Goal: Task Accomplishment & Management: Complete application form

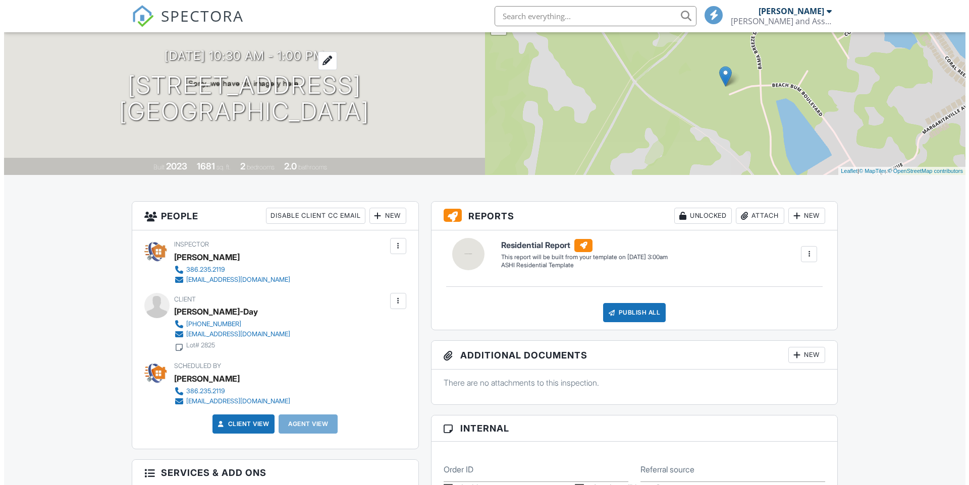
scroll to position [32, 0]
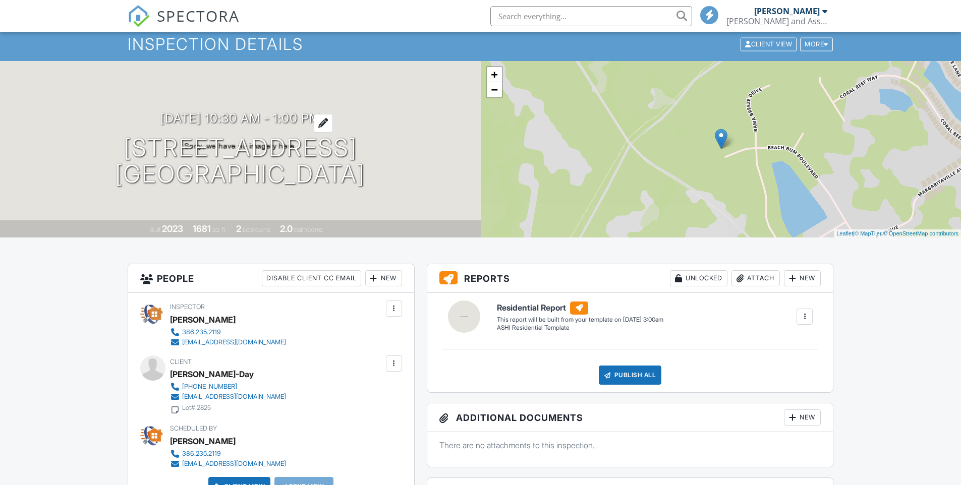
click at [301, 117] on h3 "09/16/2025 10:30 am - 1:00 pm" at bounding box center [240, 118] width 160 height 14
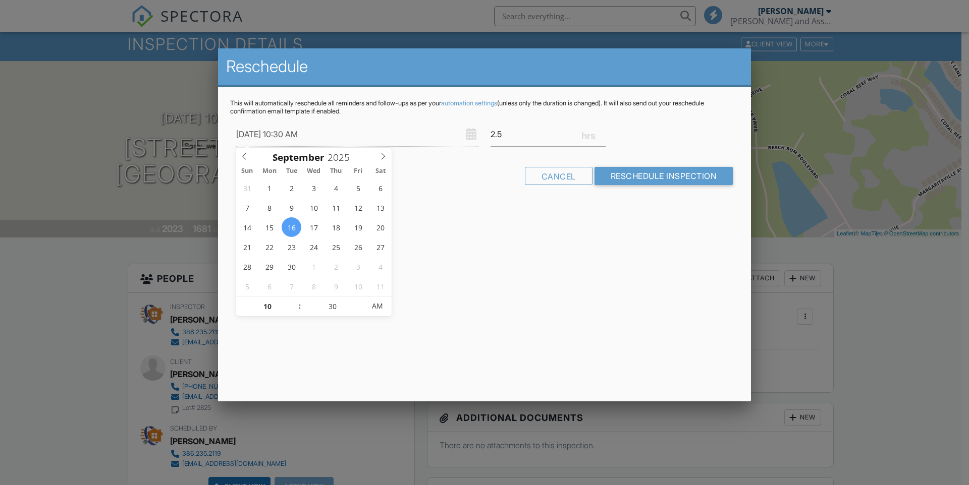
scroll to position [0, 0]
type input "[DATE] 10:30 AM"
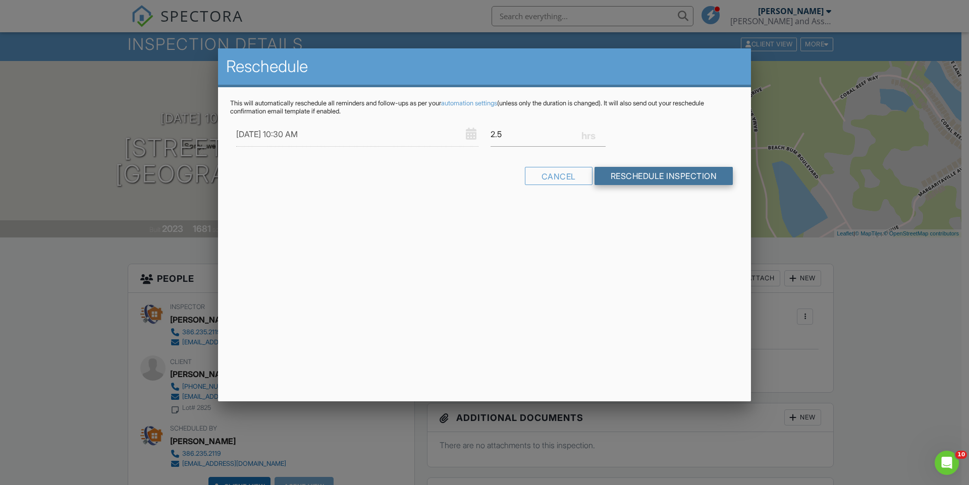
click at [626, 177] on input "Reschedule Inspection" at bounding box center [663, 176] width 139 height 18
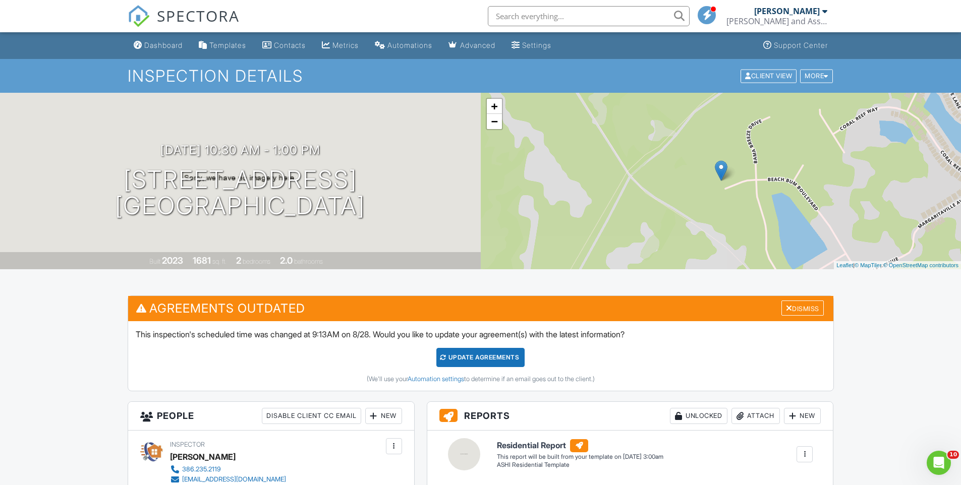
click at [568, 16] on input "text" at bounding box center [589, 16] width 202 height 20
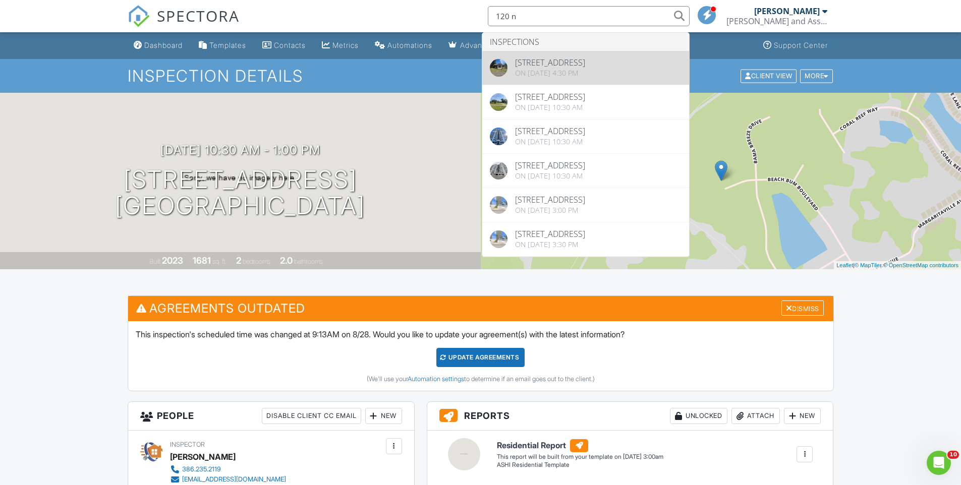
type input "120 n"
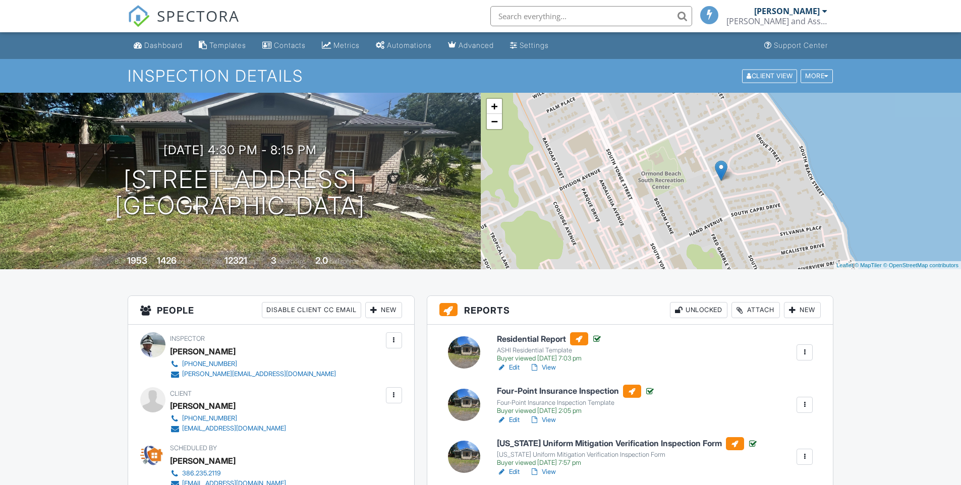
click at [585, 385] on h6 "Four-Point Insurance Inspection" at bounding box center [576, 391] width 158 height 13
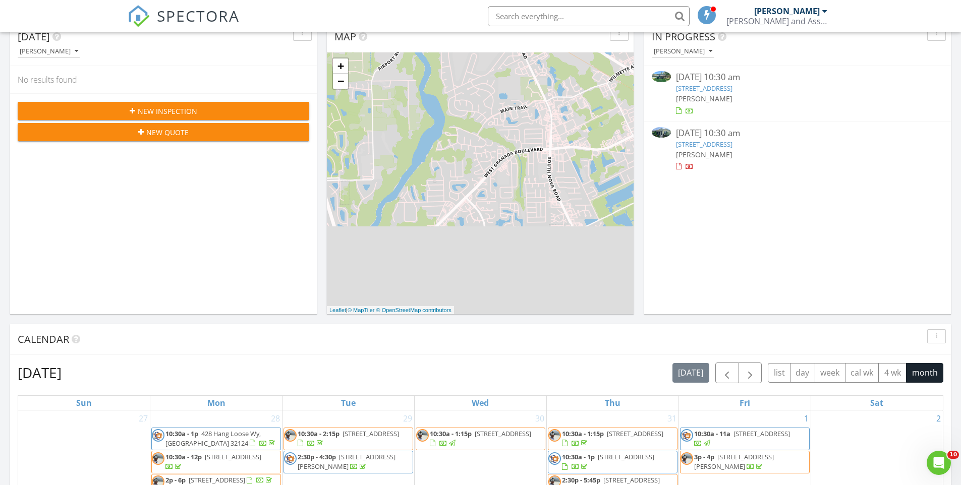
scroll to position [135, 0]
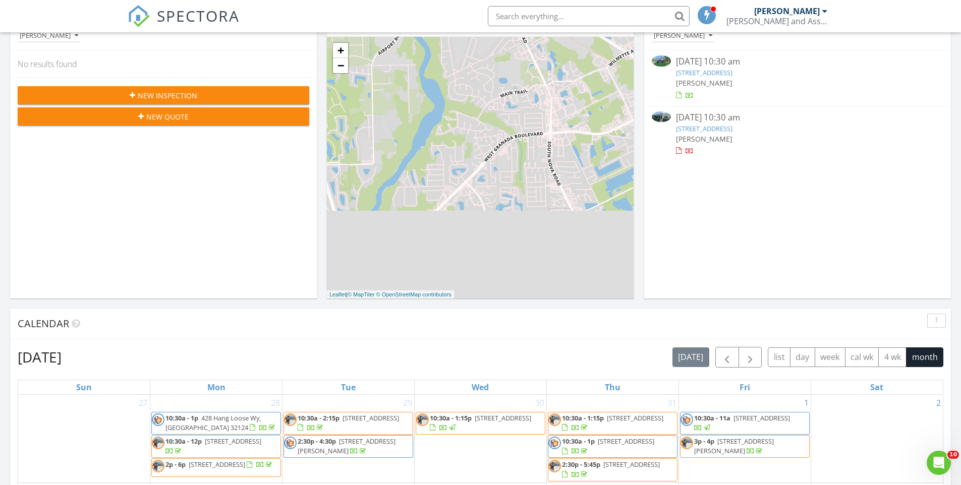
click at [732, 129] on link "302 Pop Top Ln, Daytona Beach, FL 32124" at bounding box center [704, 128] width 56 height 9
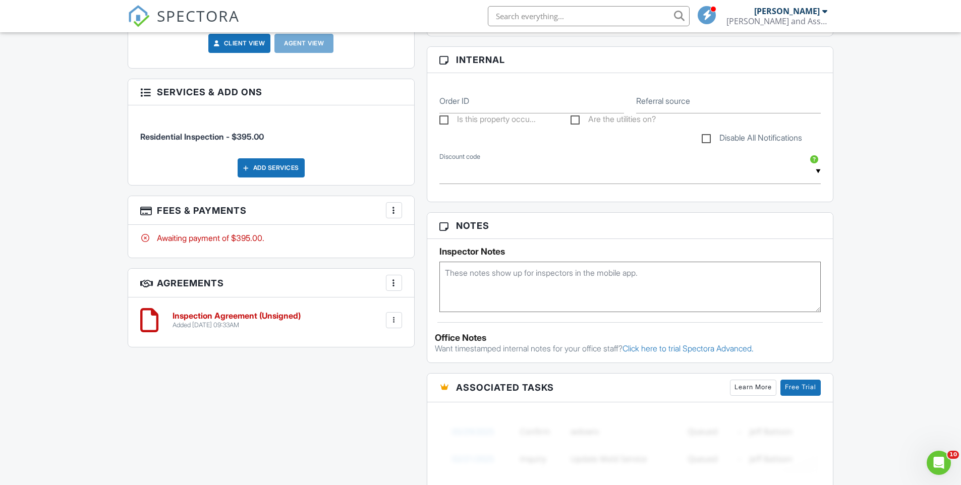
scroll to position [465, 0]
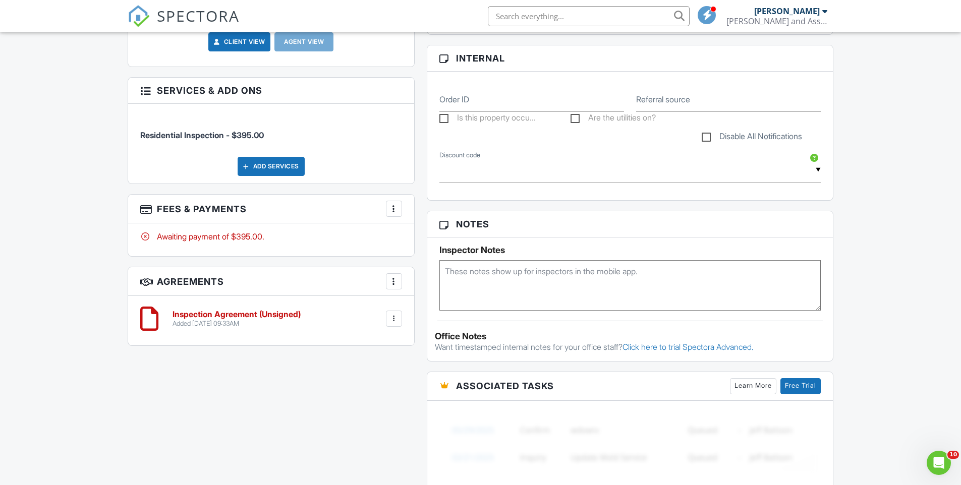
click at [395, 206] on div at bounding box center [394, 209] width 10 height 10
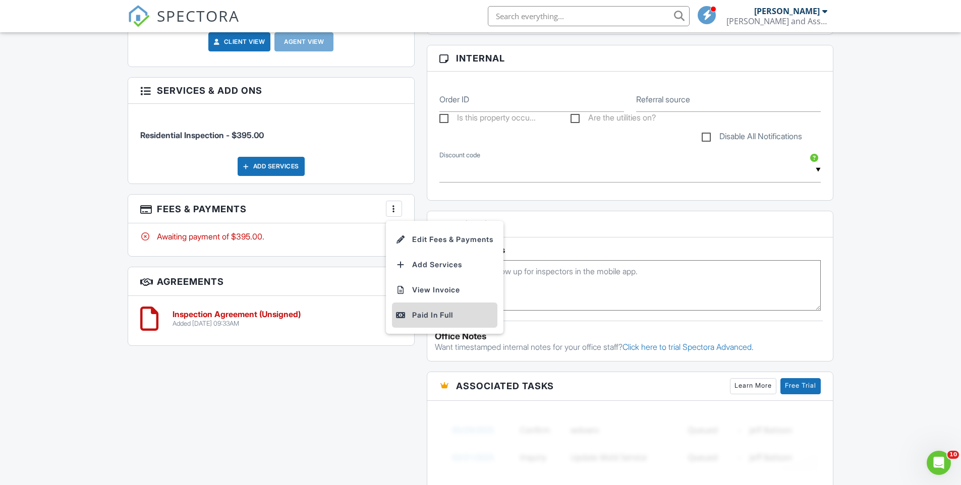
click at [430, 313] on div "Paid In Full" at bounding box center [444, 315] width 97 height 12
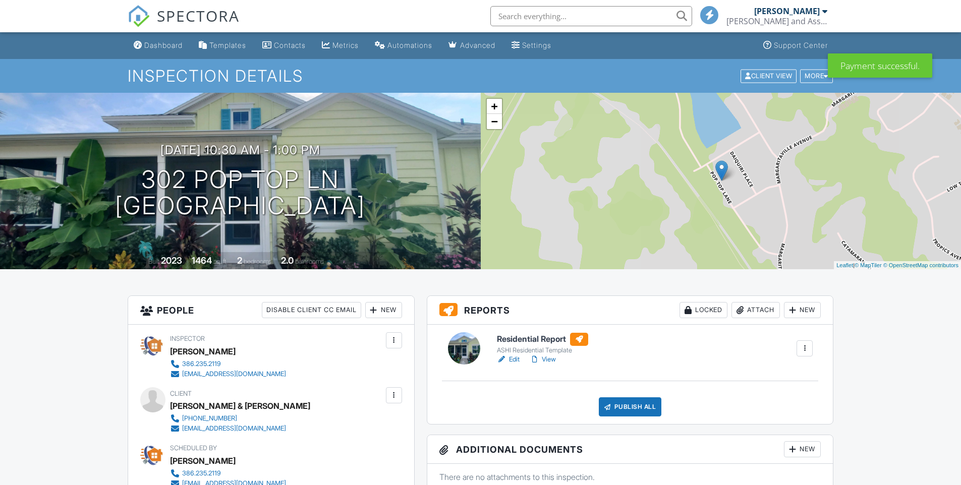
click at [515, 339] on h6 "Residential Report" at bounding box center [542, 339] width 91 height 13
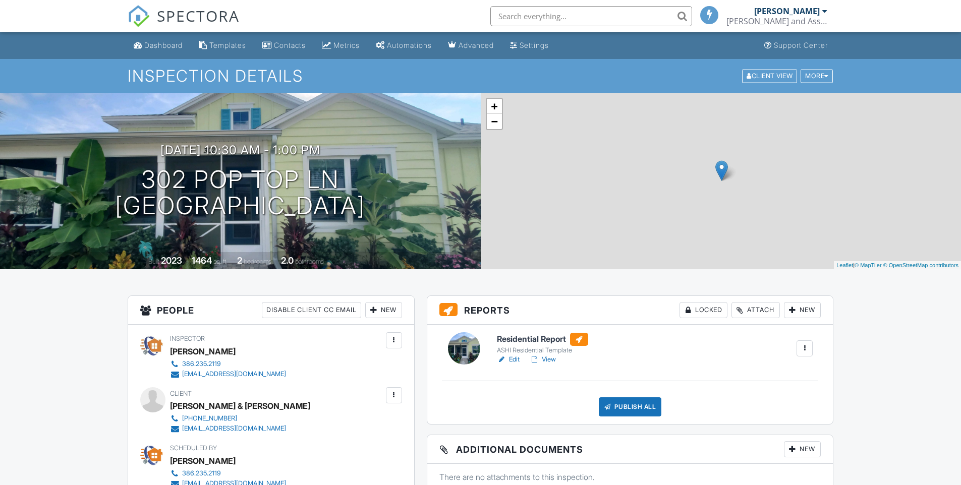
click at [627, 410] on div "Publish All" at bounding box center [630, 407] width 63 height 19
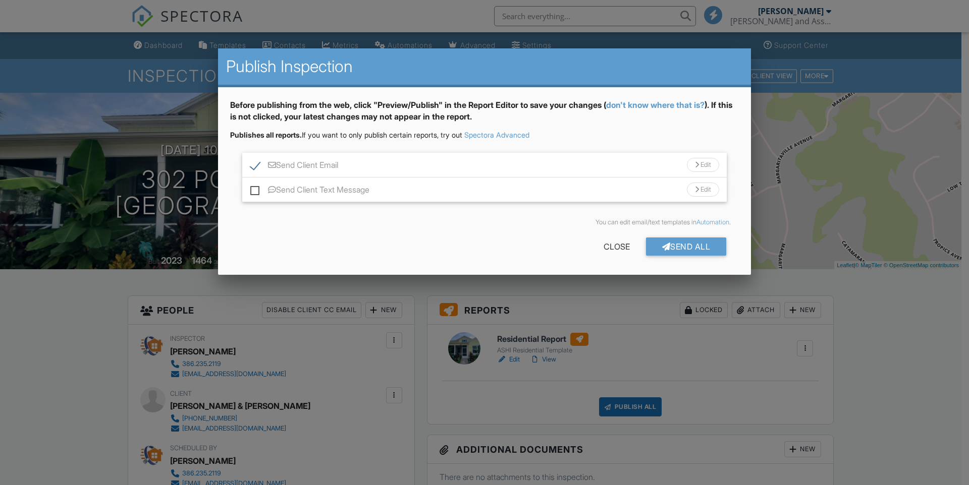
click at [252, 191] on label "Send Client Text Message" at bounding box center [309, 191] width 119 height 13
click at [252, 188] on input "Send Client Text Message" at bounding box center [253, 185] width 7 height 7
checkbox input "true"
drag, startPoint x: 692, startPoint y: 249, endPoint x: 681, endPoint y: 255, distance: 12.2
click at [692, 249] on div "Send All" at bounding box center [686, 247] width 81 height 18
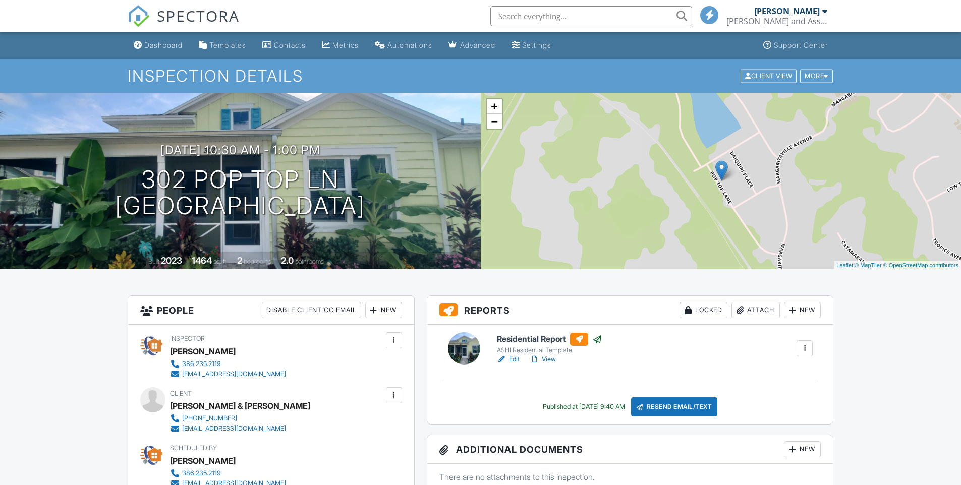
click at [177, 41] on div "Dashboard" at bounding box center [163, 45] width 38 height 9
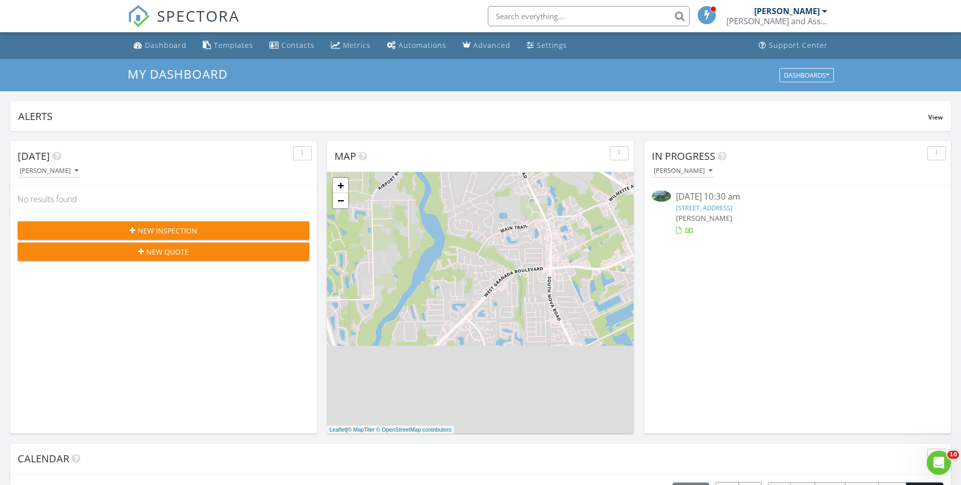
click at [702, 209] on link "808 Banbury Dr, Port Orange, FL 32129" at bounding box center [704, 207] width 56 height 9
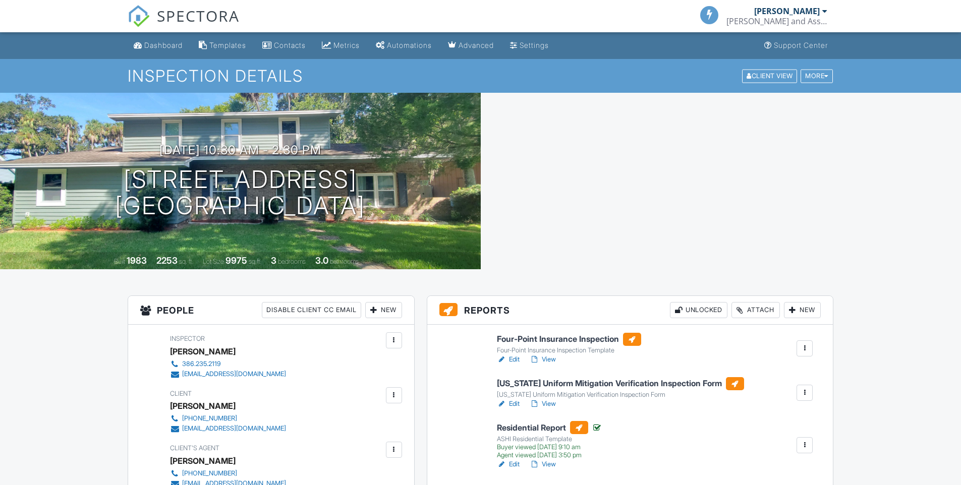
scroll to position [94, 0]
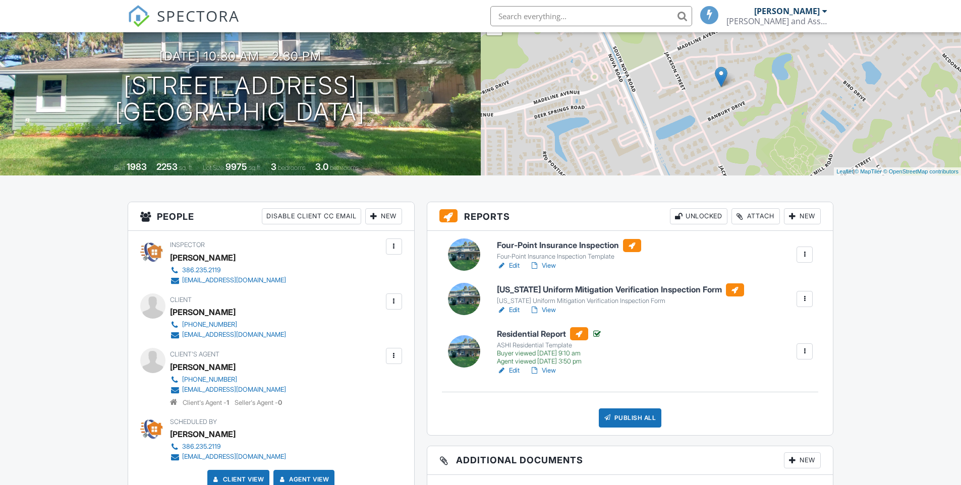
click at [618, 289] on h6 "[US_STATE] Uniform Mitigation Verification Inspection Form" at bounding box center [620, 290] width 247 height 13
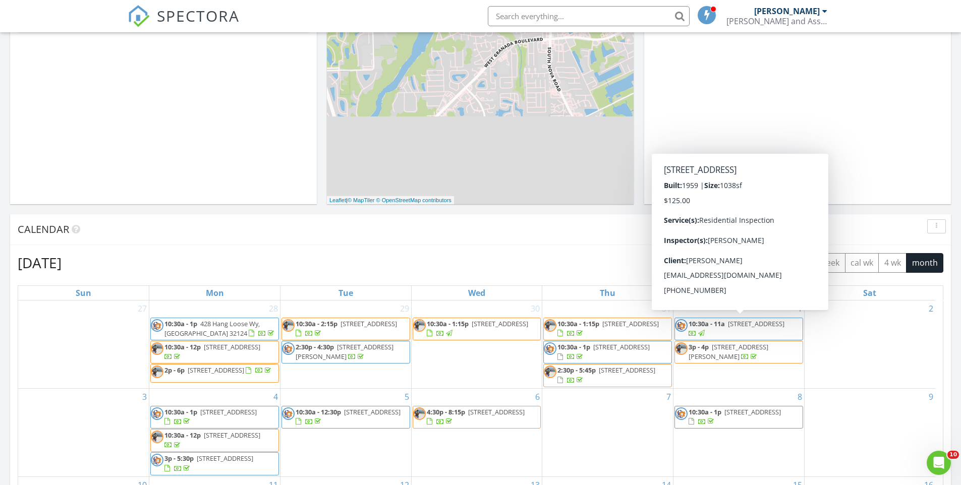
scroll to position [230, 0]
click at [600, 235] on div "Calendar" at bounding box center [473, 228] width 911 height 15
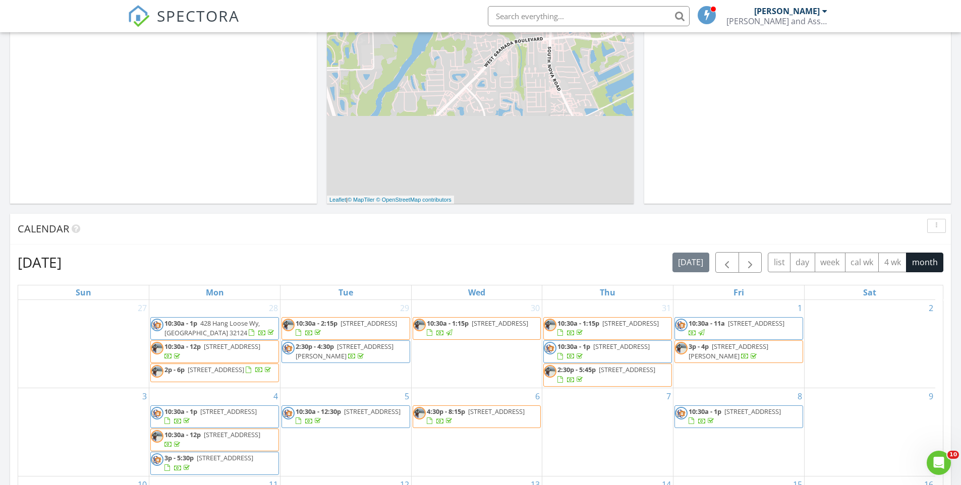
click at [600, 235] on div "Calendar" at bounding box center [473, 228] width 911 height 15
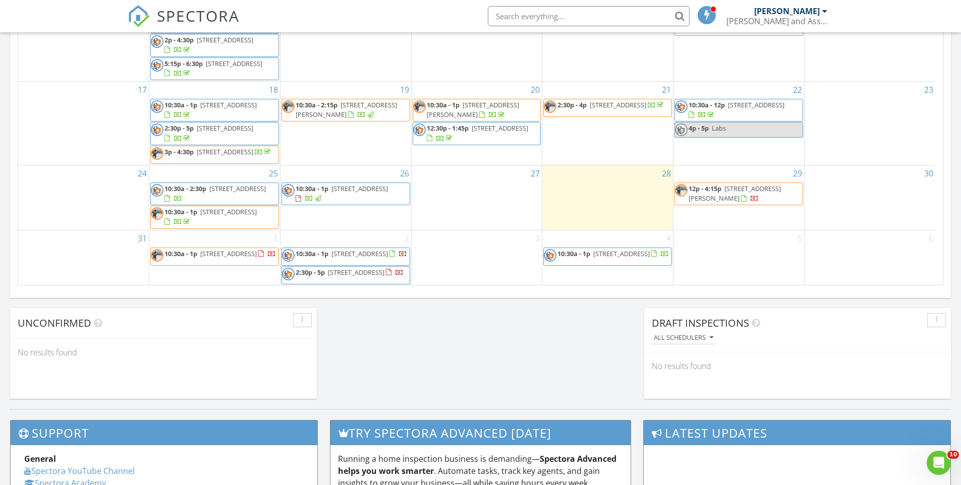
scroll to position [103, 0]
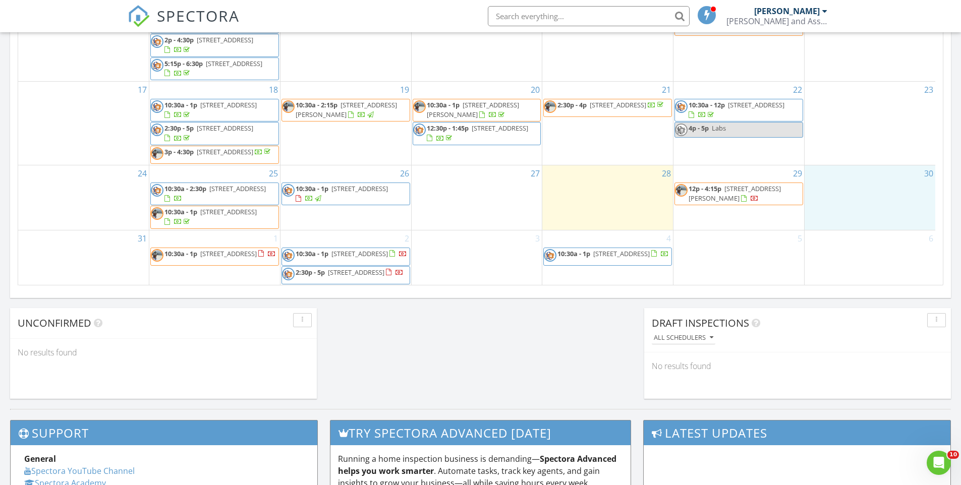
click at [843, 184] on div "30" at bounding box center [870, 197] width 131 height 65
click at [858, 143] on link "Inspection" at bounding box center [868, 143] width 52 height 16
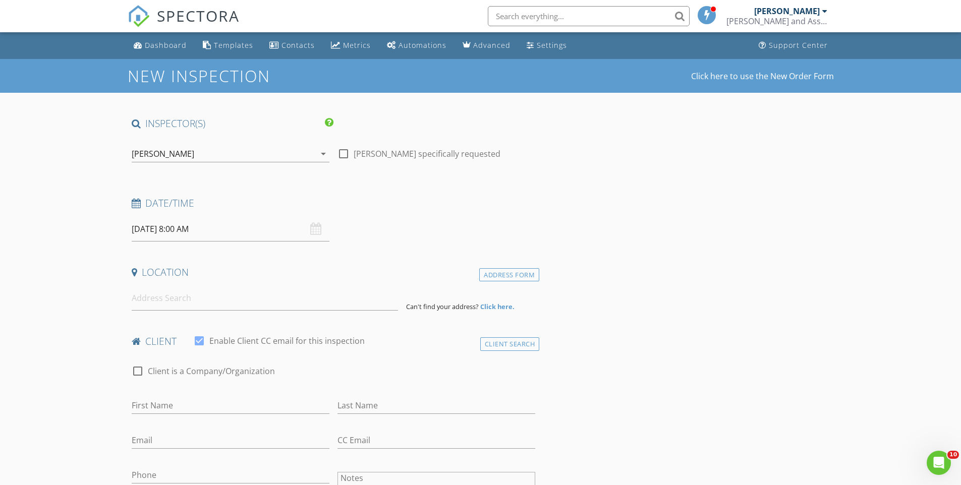
click at [189, 225] on input "[DATE] 8:00 AM" at bounding box center [231, 229] width 198 height 25
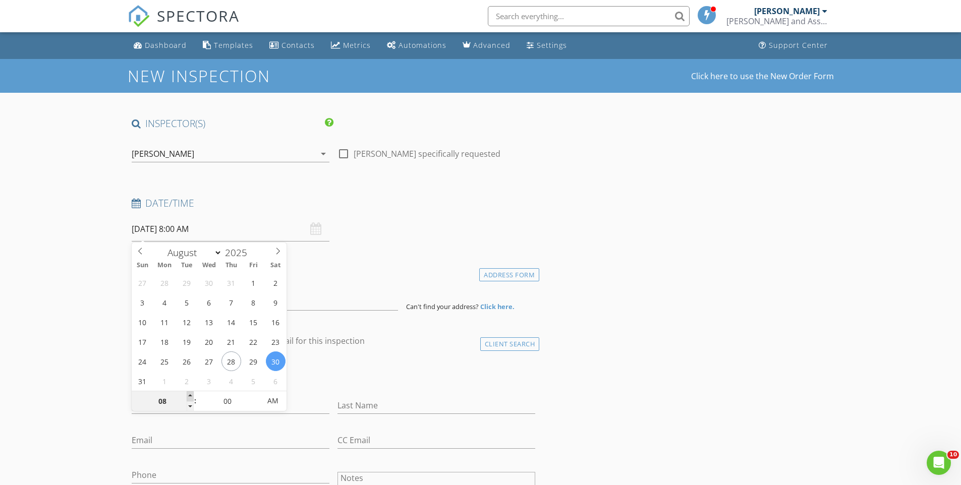
type input "09"
type input "[DATE] 9:00 AM"
click at [193, 394] on span at bounding box center [190, 396] width 7 height 10
type input "10"
type input "08/30/2025 10:00 AM"
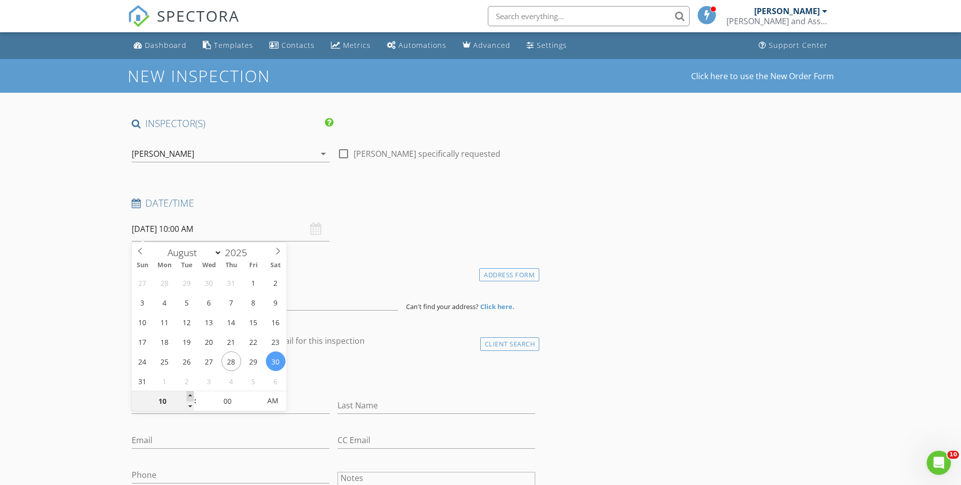
click at [193, 394] on span at bounding box center [190, 396] width 7 height 10
type input "05"
type input "08/30/2025 10:05 AM"
click at [255, 395] on span at bounding box center [255, 396] width 7 height 10
type input "10"
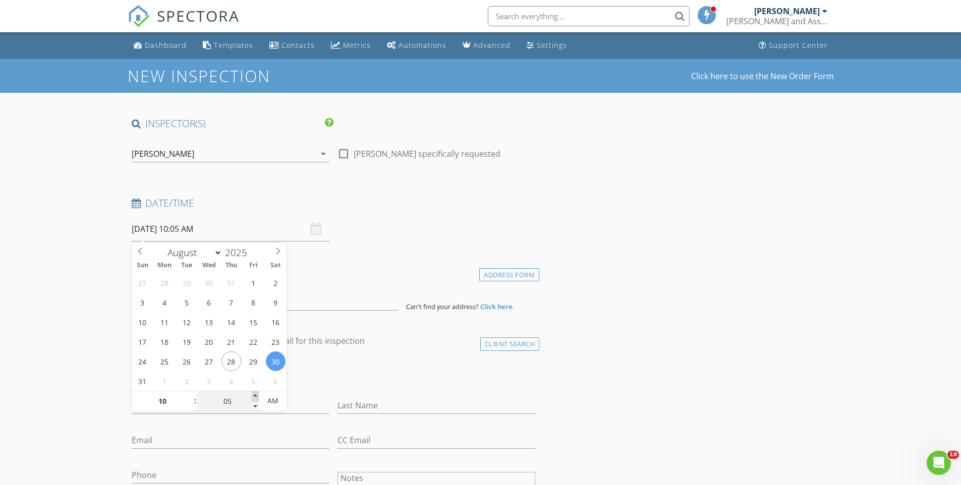
type input "08/30/2025 10:10 AM"
click at [255, 395] on span at bounding box center [255, 396] width 7 height 10
type input "15"
type input "08/30/2025 10:15 AM"
click at [255, 395] on span at bounding box center [255, 396] width 7 height 10
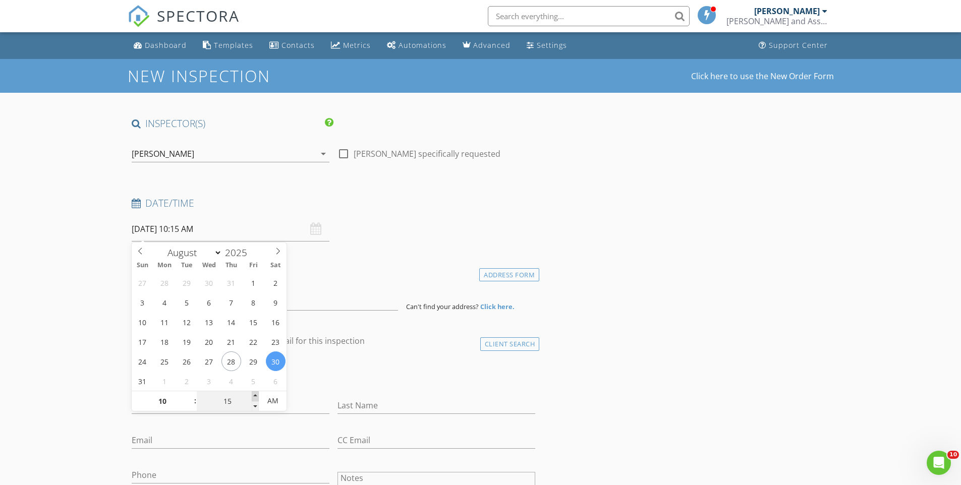
type input "20"
type input "08/30/2025 10:20 AM"
click at [255, 395] on span at bounding box center [255, 396] width 7 height 10
type input "25"
type input "08/30/2025 10:25 AM"
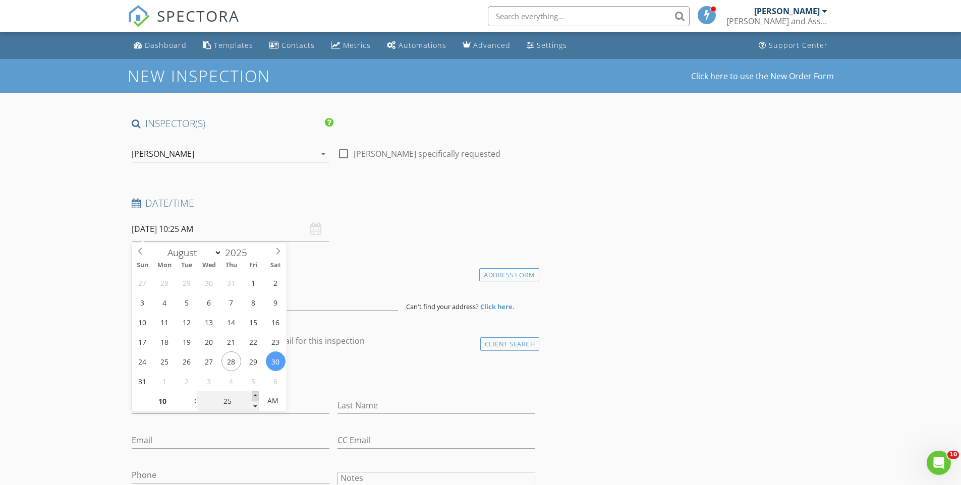
click at [255, 395] on span at bounding box center [255, 396] width 7 height 10
type input "30"
type input "08/30/2025 10:30 AM"
click at [255, 395] on span at bounding box center [255, 396] width 7 height 10
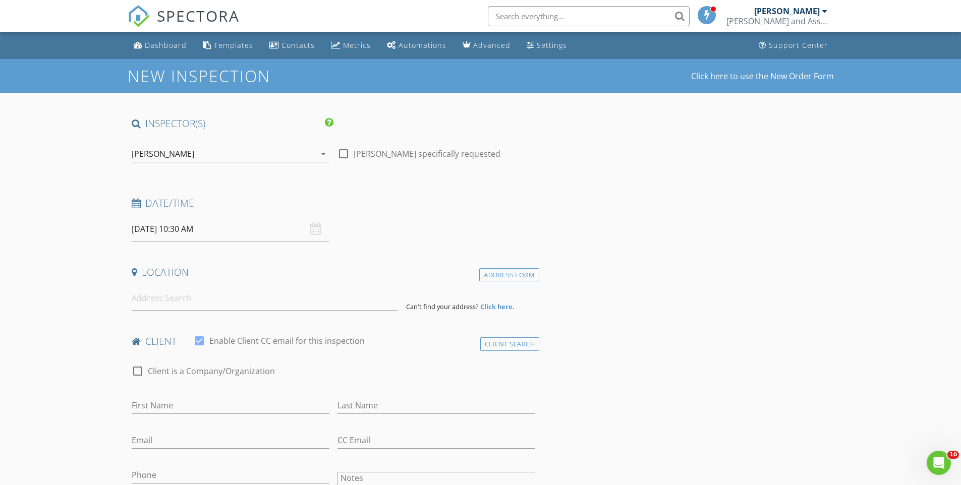
click at [163, 301] on input at bounding box center [265, 298] width 266 height 25
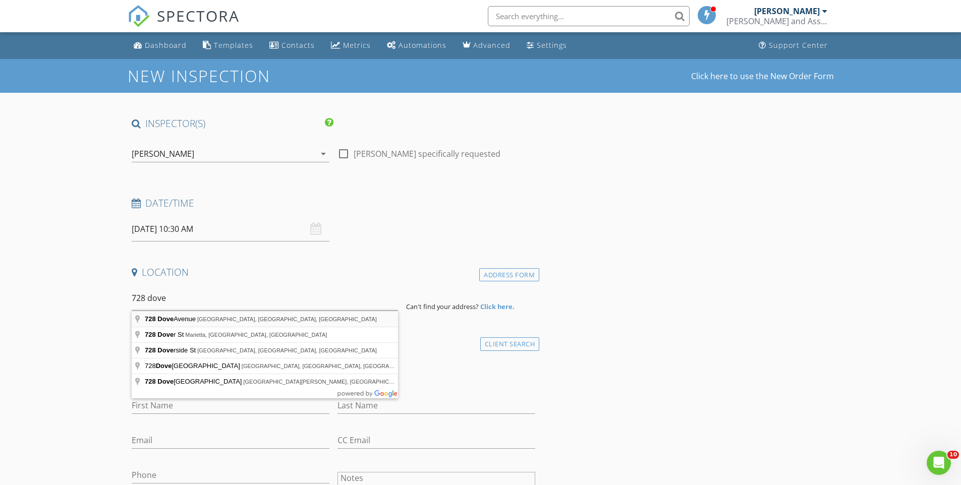
type input "728 Dove Avenue, Port Orange, FL, USA"
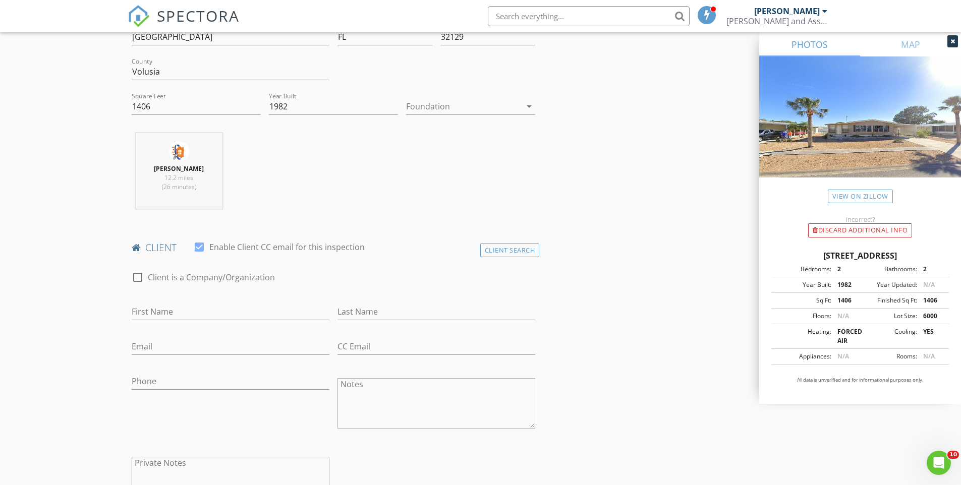
scroll to position [305, 0]
click at [155, 313] on input "First Name" at bounding box center [231, 307] width 198 height 17
type input "Julie"
type input "Miller"
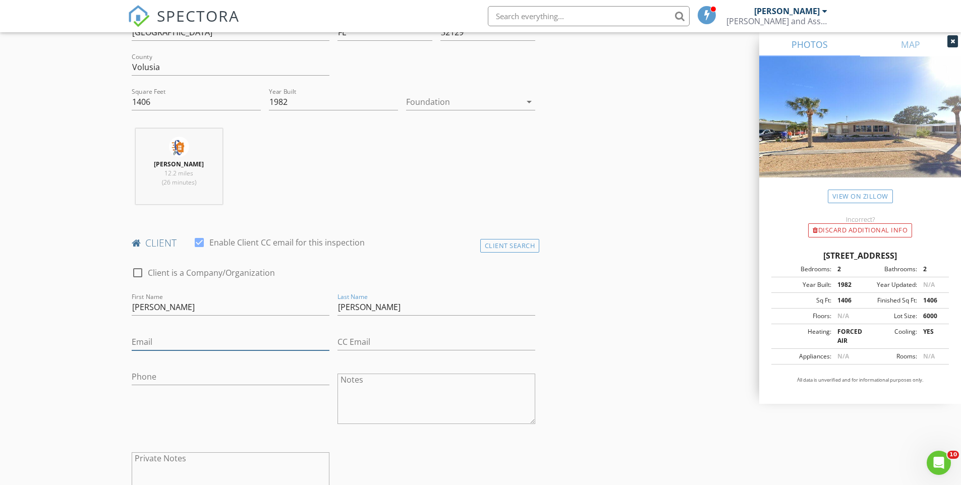
click at [135, 343] on input "Email" at bounding box center [231, 342] width 198 height 17
type input "julielisamiller@yahoo.com"
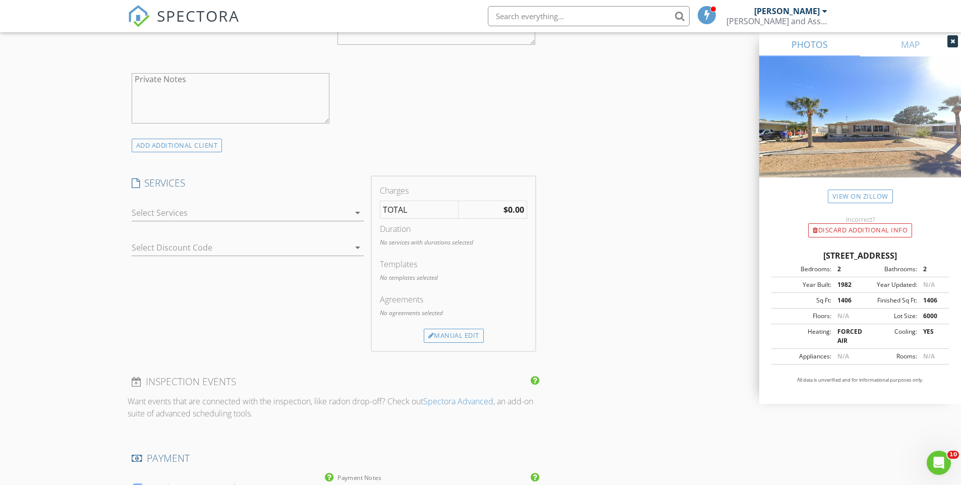
scroll to position [691, 0]
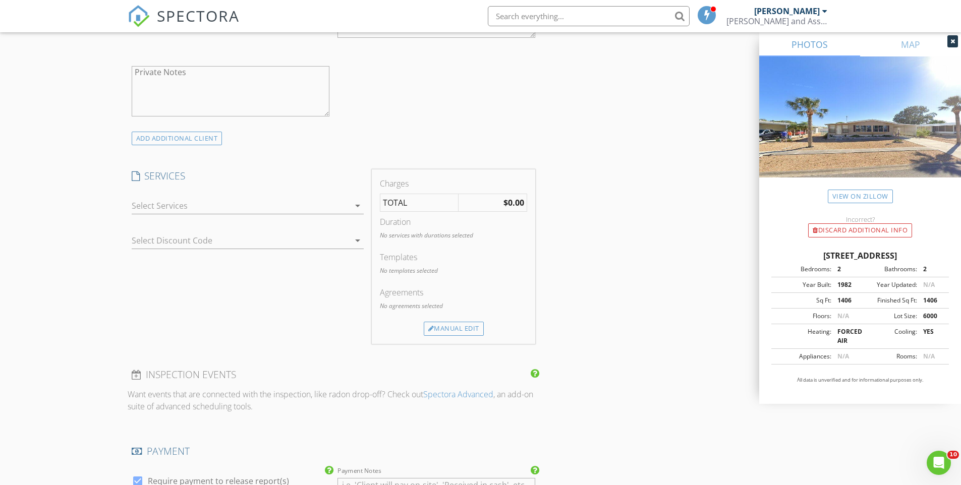
type input "724-407-8074"
click at [196, 207] on div at bounding box center [241, 206] width 218 height 16
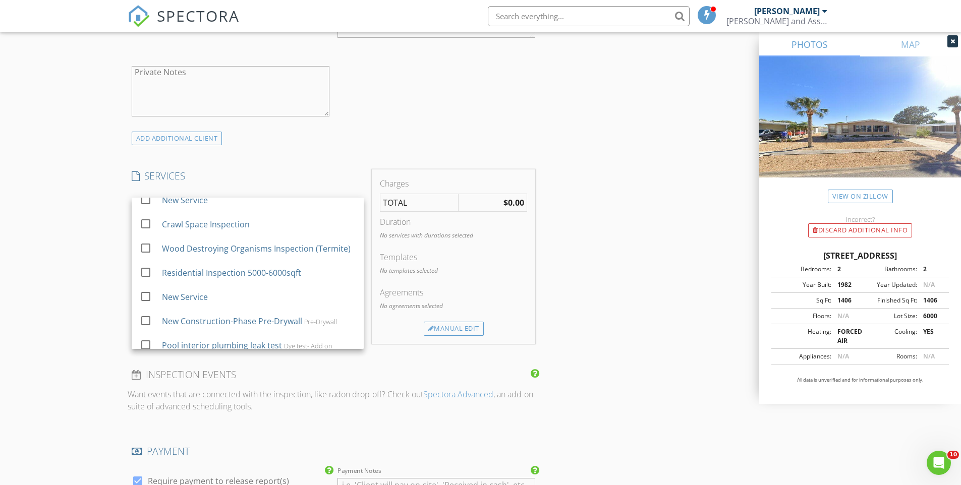
scroll to position [595, 0]
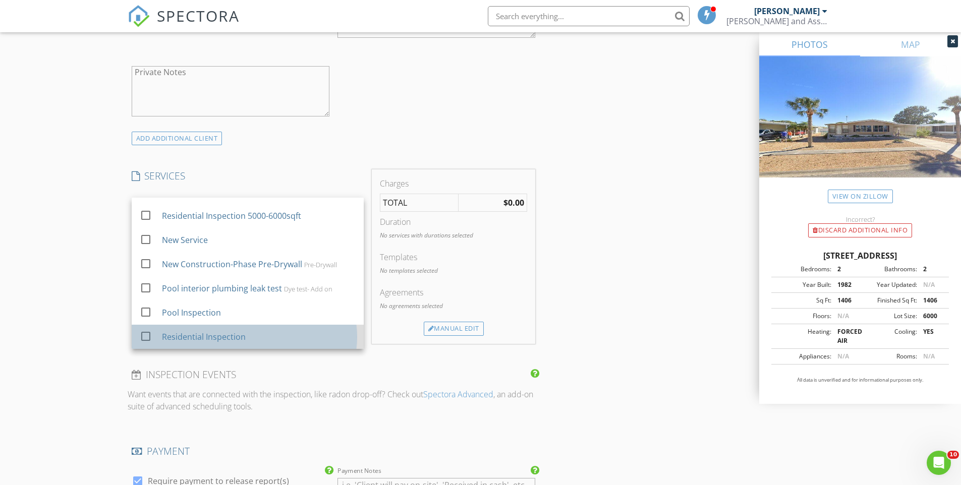
click at [190, 336] on div "Residential Inspection" at bounding box center [203, 337] width 84 height 12
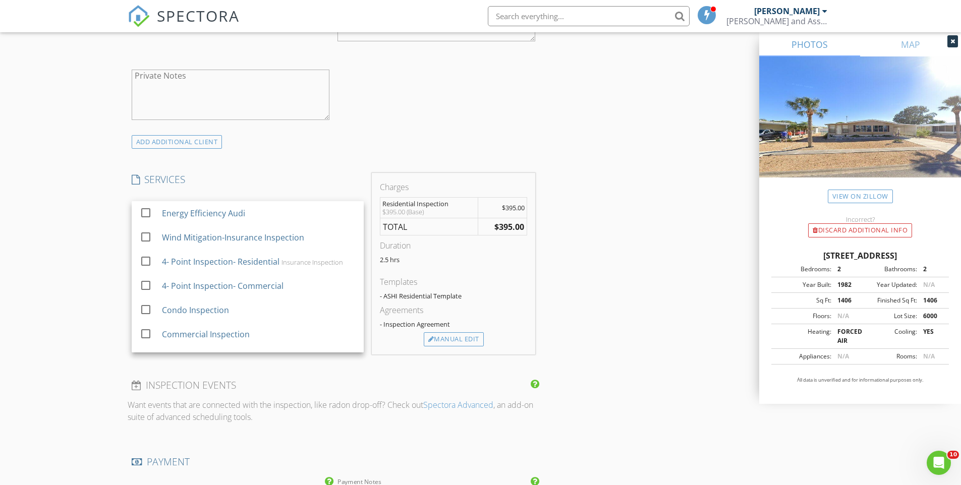
scroll to position [687, 0]
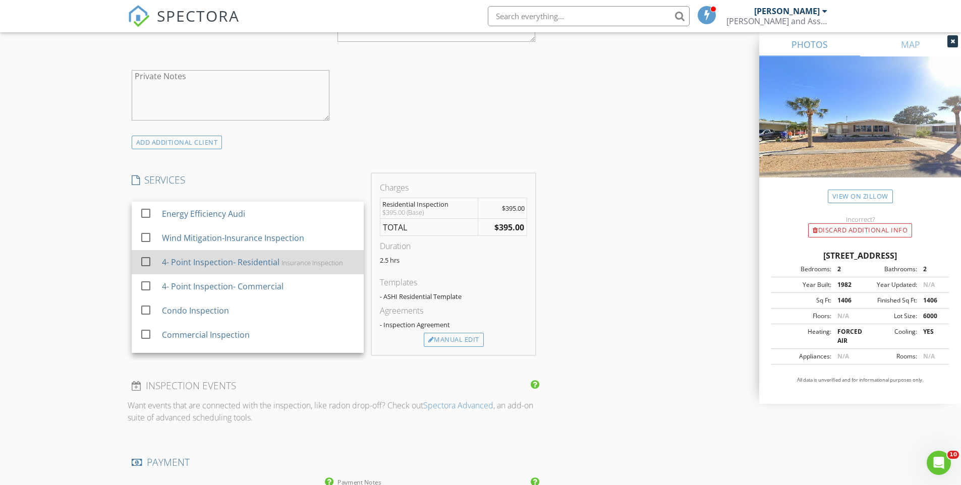
click at [208, 267] on div "4- Point Inspection- Residential" at bounding box center [220, 262] width 118 height 12
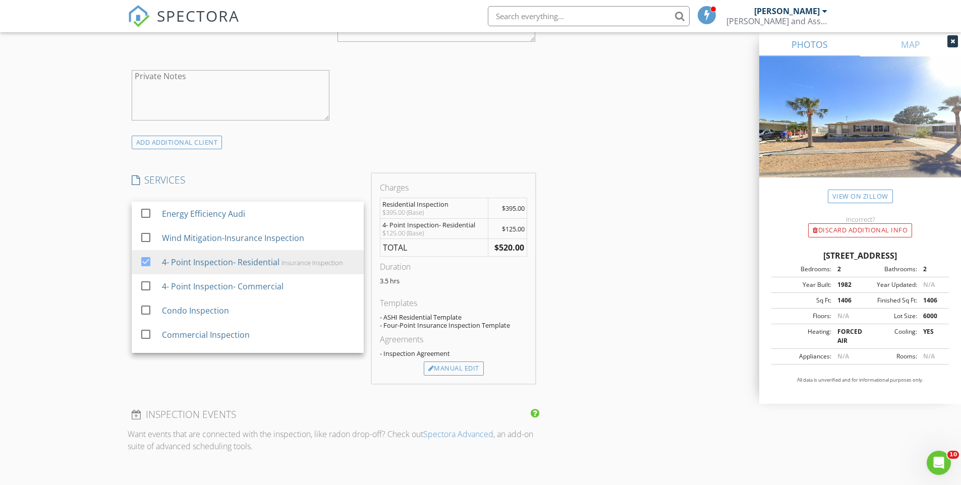
click at [628, 316] on div "INSPECTOR(S) check_box Stephan Steele PRIMARY check_box_outline_blank Matthew P…" at bounding box center [481, 292] width 706 height 1724
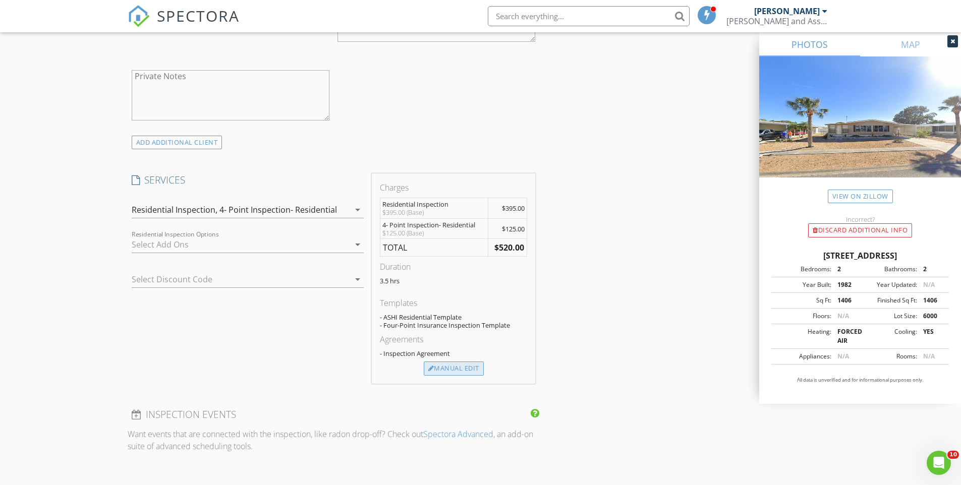
click at [469, 367] on div "Manual Edit" at bounding box center [454, 369] width 60 height 14
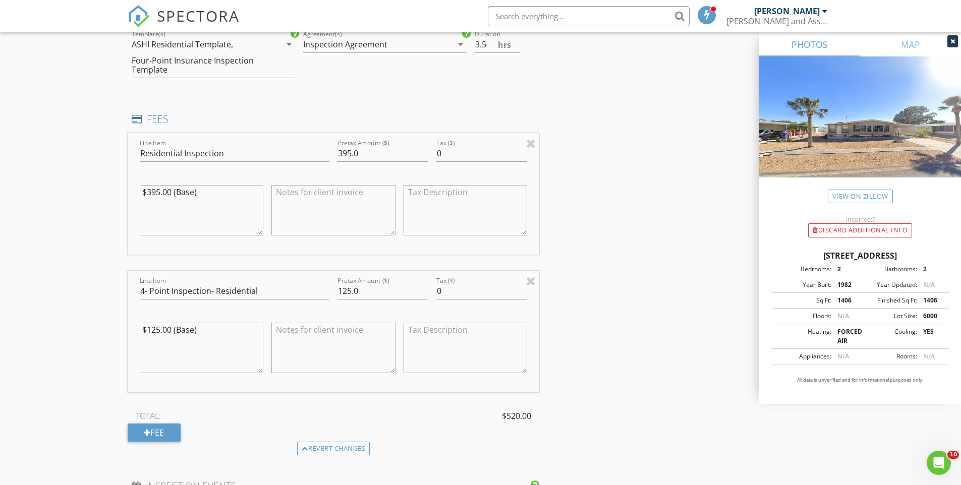
scroll to position [861, 0]
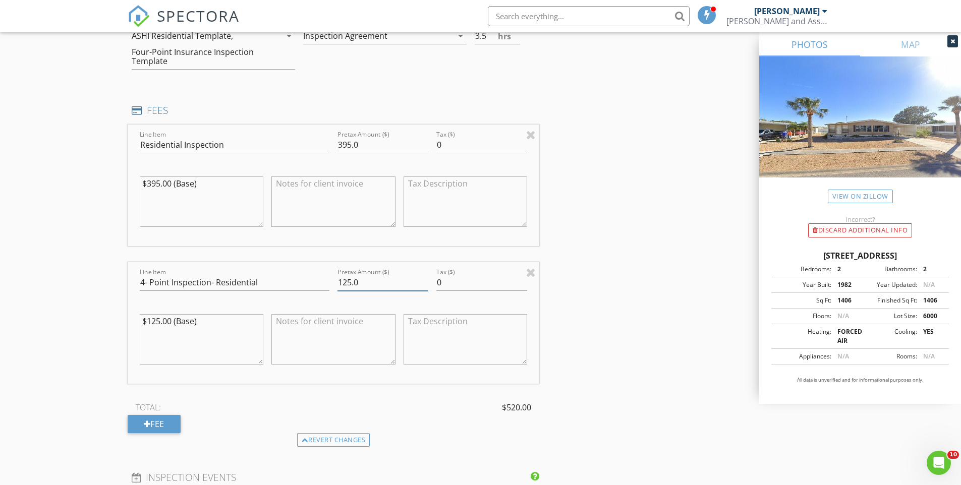
click at [348, 282] on input "125.0" at bounding box center [382, 282] width 91 height 17
type input "75.0"
click at [217, 352] on textarea "$125.00 (Base)" at bounding box center [202, 339] width 124 height 50
type textarea "$125.00 (Base) *Discounted"
click at [607, 311] on div "INSPECTOR(S) check_box Stephan Steele PRIMARY check_box_outline_blank Matthew P…" at bounding box center [481, 236] width 706 height 1961
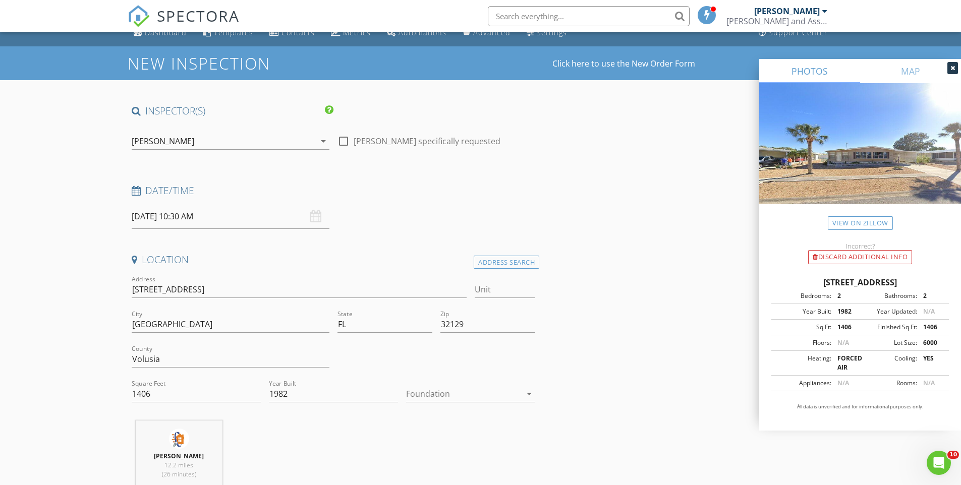
scroll to position [0, 0]
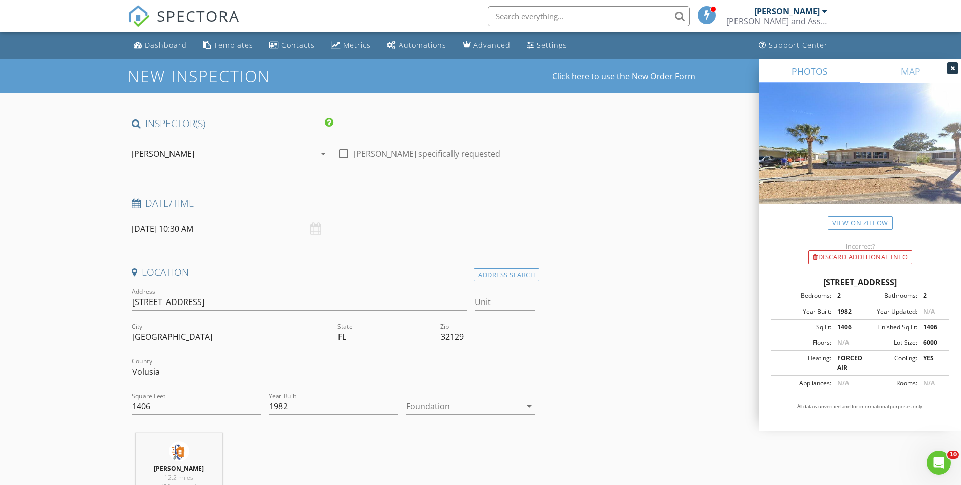
click at [181, 227] on input "08/30/2025 10:30 AM" at bounding box center [231, 229] width 198 height 25
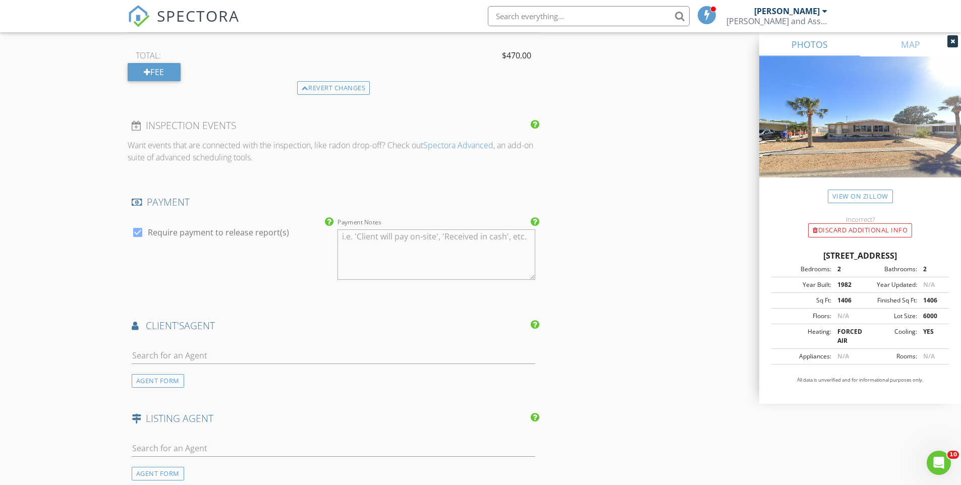
scroll to position [1211, 0]
click at [224, 364] on input "text" at bounding box center [334, 358] width 404 height 17
type input "s"
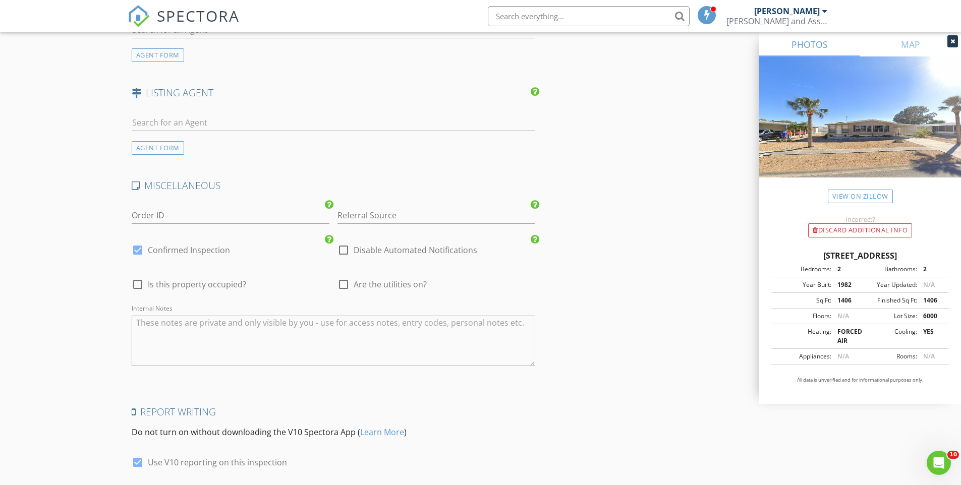
scroll to position [1618, 0]
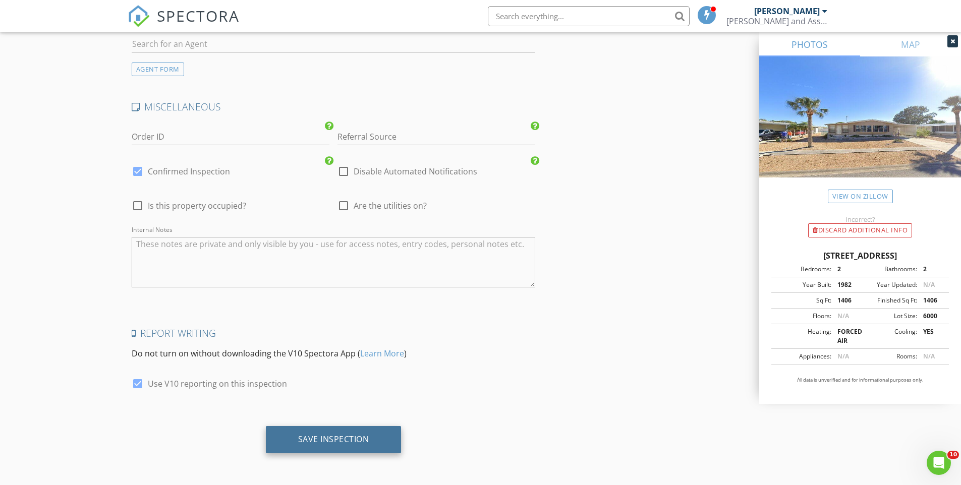
click at [352, 441] on div "Save Inspection" at bounding box center [333, 439] width 71 height 10
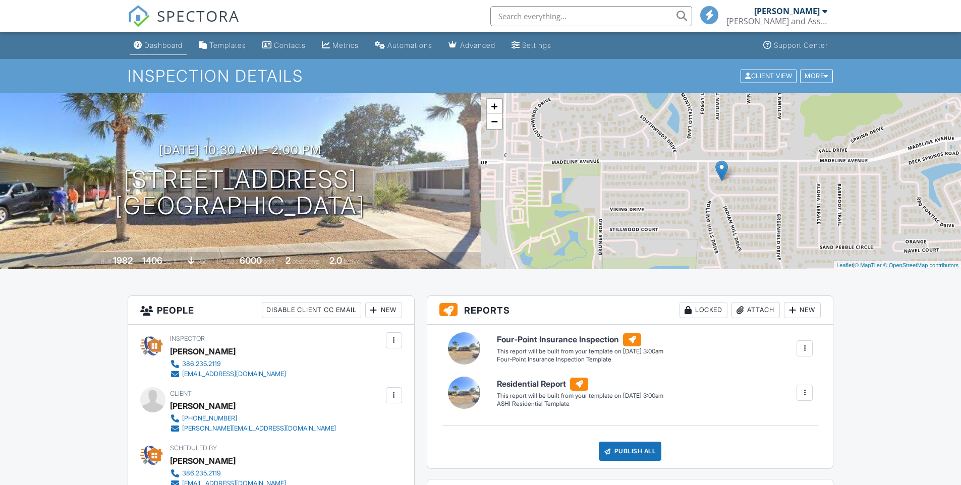
click at [152, 45] on div "Dashboard" at bounding box center [163, 45] width 38 height 9
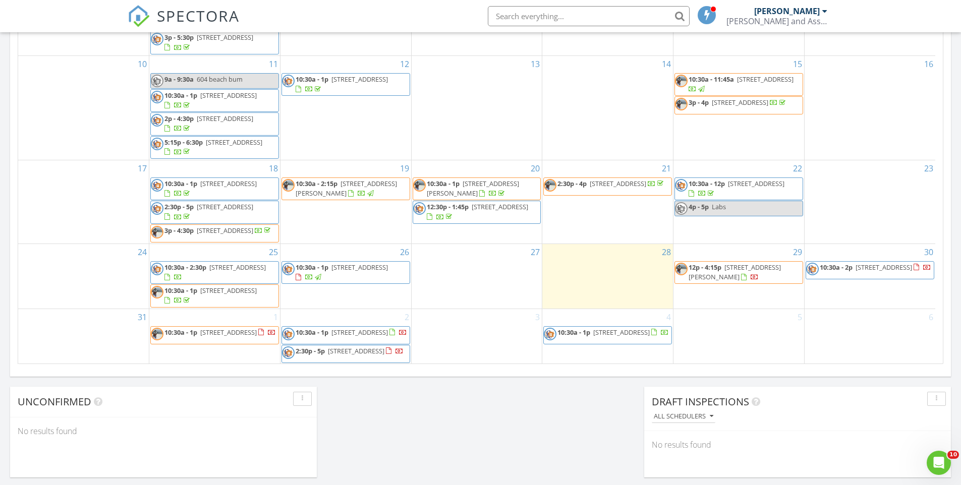
scroll to position [612, 0]
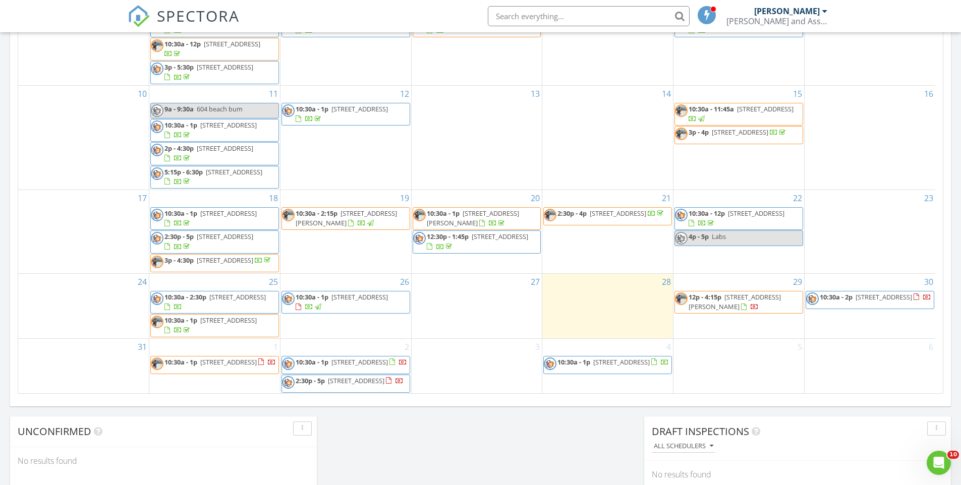
scroll to position [537, 0]
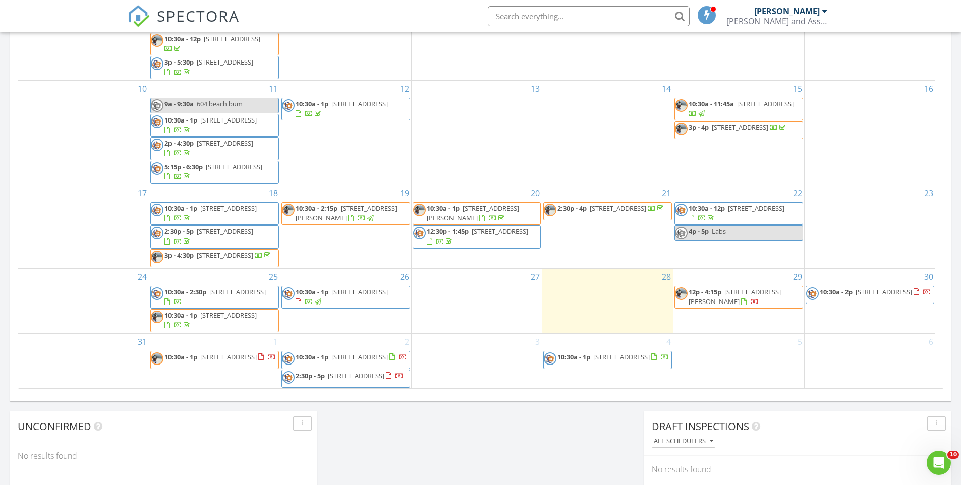
click at [557, 423] on div "[DATE] [PERSON_NAME] No results found New Inspection New Quote Map + − Leaflet …" at bounding box center [480, 53] width 961 height 918
click at [547, 407] on div "[DATE] [PERSON_NAME] No results found New Inspection New Quote Map + − Leaflet …" at bounding box center [480, 53] width 961 height 918
click at [548, 407] on div "Today Stephan Steele No results found New Inspection New Quote Map + − Leaflet …" at bounding box center [480, 53] width 961 height 918
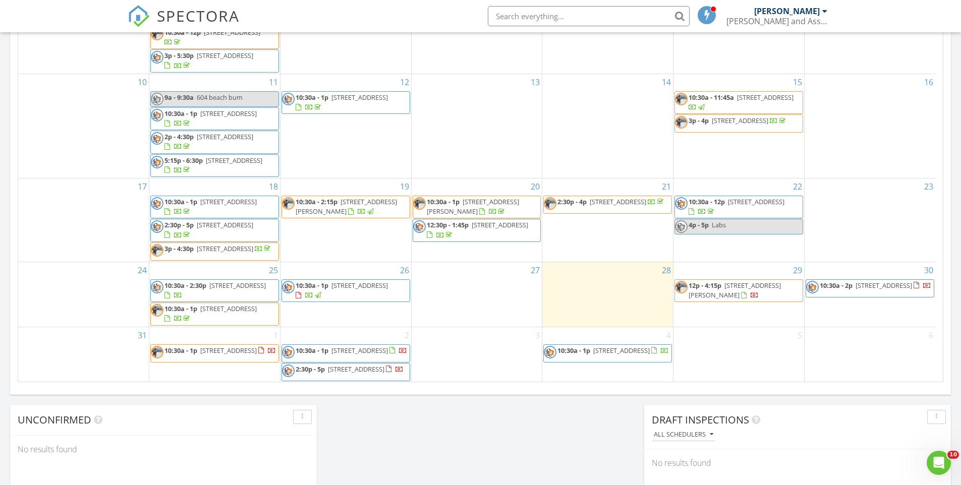
scroll to position [620, 0]
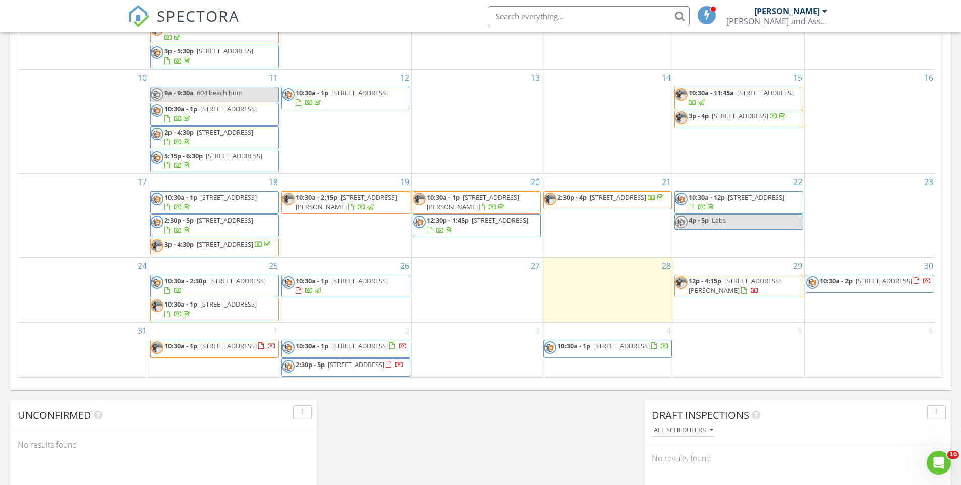
scroll to position [552, 0]
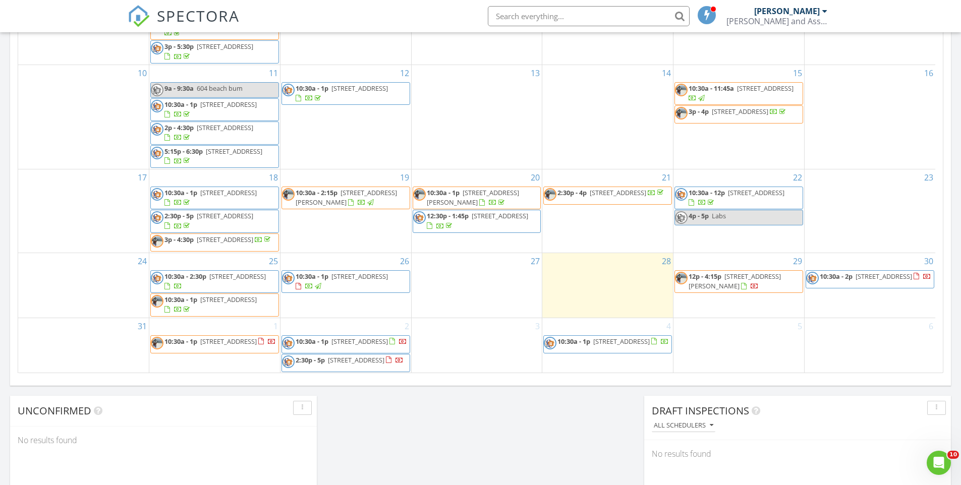
click at [596, 431] on div "Today Stephan Steele No results found New Inspection New Quote Map + − Leaflet …" at bounding box center [480, 38] width 961 height 918
click at [598, 407] on div "Today Stephan Steele No results found New Inspection New Quote Map + − Leaflet …" at bounding box center [480, 38] width 961 height 918
click at [601, 404] on div "Today Stephan Steele No results found New Inspection New Quote Map + − Leaflet …" at bounding box center [480, 38] width 961 height 918
click at [603, 423] on div "Today Stephan Steele No results found New Inspection New Quote Map + − Leaflet …" at bounding box center [480, 38] width 961 height 918
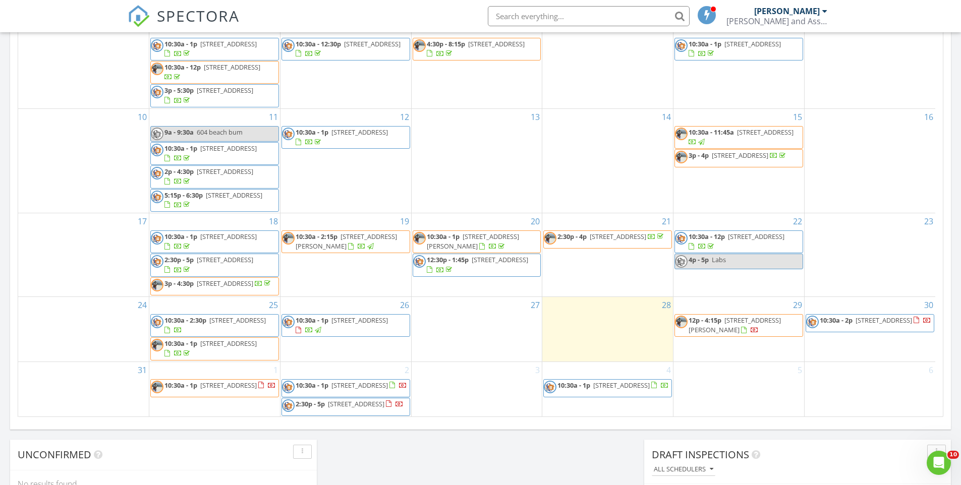
scroll to position [103, 0]
click at [226, 402] on div "1 10:30a - 1p 671 Beach Bum Blvd, Daytona Beach 32124" at bounding box center [214, 389] width 131 height 55
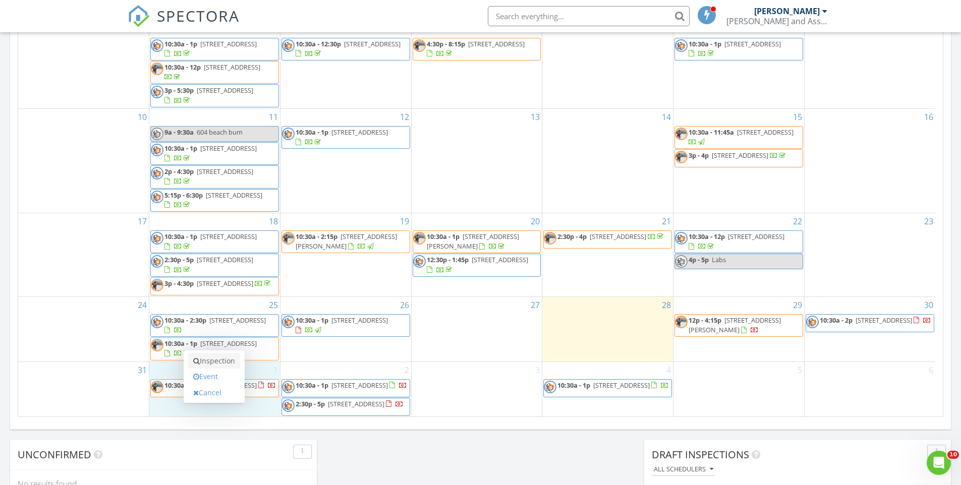
click at [234, 363] on link "Inspection" at bounding box center [214, 361] width 52 height 16
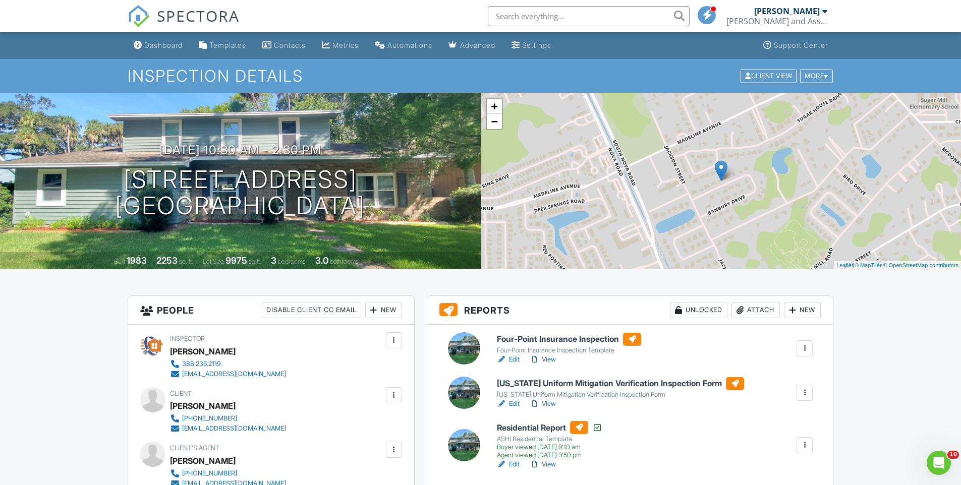
click at [642, 381] on h6 "[US_STATE] Uniform Mitigation Verification Inspection Form" at bounding box center [620, 383] width 247 height 13
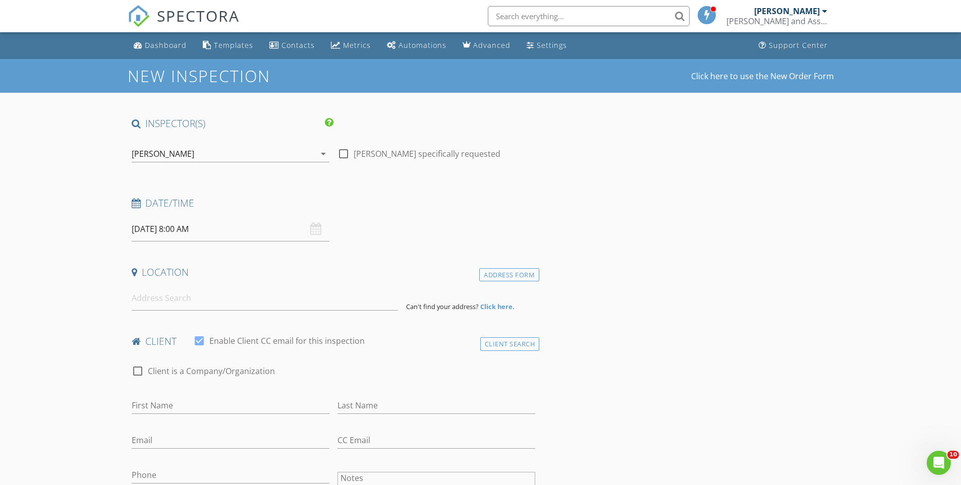
click at [190, 230] on input "[DATE] 8:00 AM" at bounding box center [231, 229] width 198 height 25
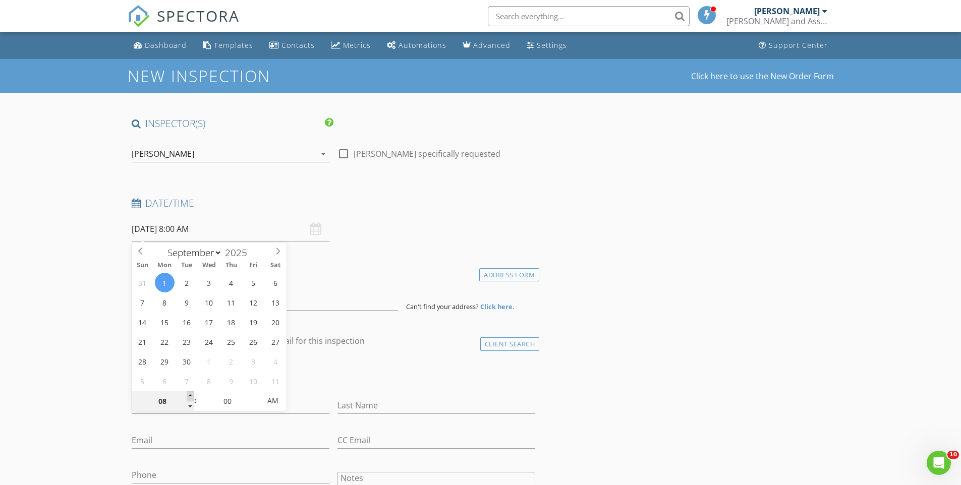
type input "09"
type input "[DATE] 9:00 AM"
click at [188, 397] on span at bounding box center [190, 396] width 7 height 10
type input "10"
type input "[DATE] 10:00 AM"
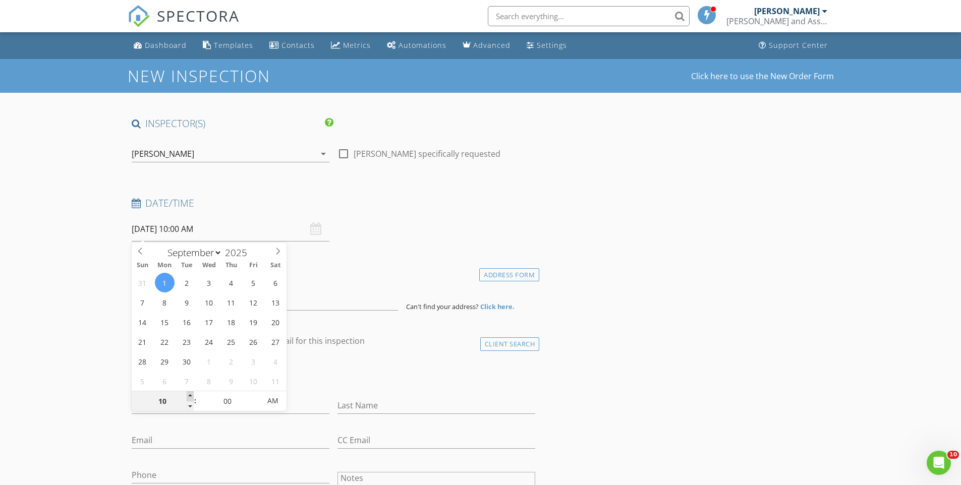
click at [188, 397] on span at bounding box center [190, 396] width 7 height 10
type input "05"
type input "[DATE] 10:05 AM"
click at [253, 394] on span at bounding box center [255, 396] width 7 height 10
type input "10"
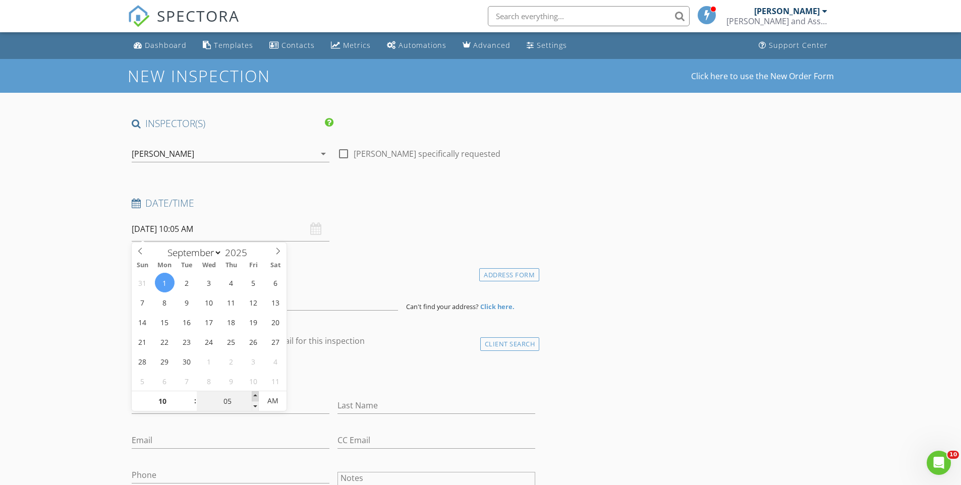
type input "09/01/2025 10:10 AM"
click at [253, 394] on span at bounding box center [255, 396] width 7 height 10
type input "15"
type input "09/01/2025 10:15 AM"
click at [253, 394] on span at bounding box center [255, 396] width 7 height 10
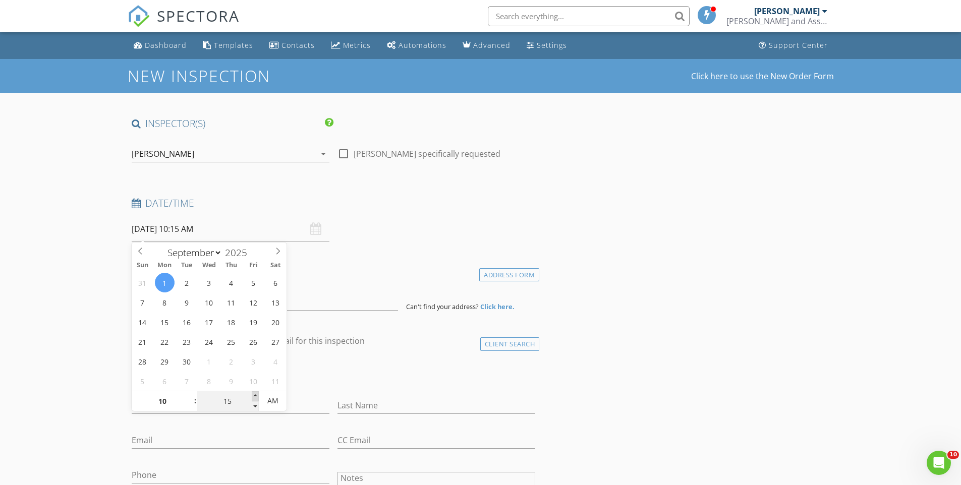
type input "20"
type input "09/01/2025 10:20 AM"
click at [254, 394] on span at bounding box center [255, 396] width 7 height 10
type input "25"
type input "09/01/2025 10:25 AM"
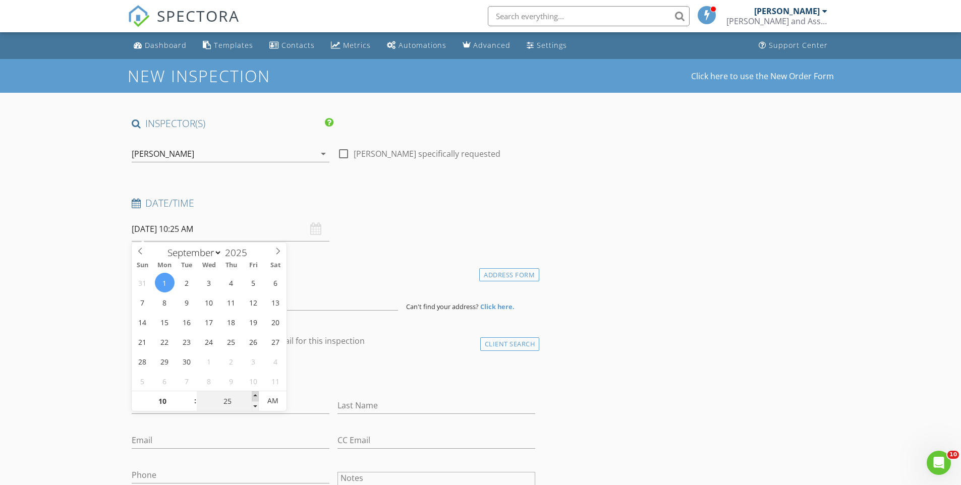
click at [254, 394] on span at bounding box center [255, 396] width 7 height 10
type input "30"
type input "[DATE] 10:30 AM"
click at [257, 395] on span at bounding box center [255, 396] width 7 height 10
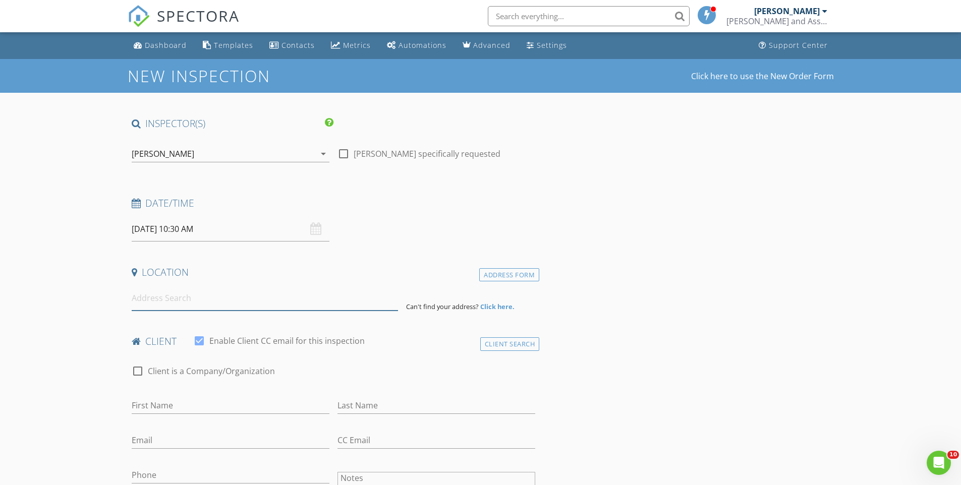
click at [160, 304] on input at bounding box center [265, 298] width 266 height 25
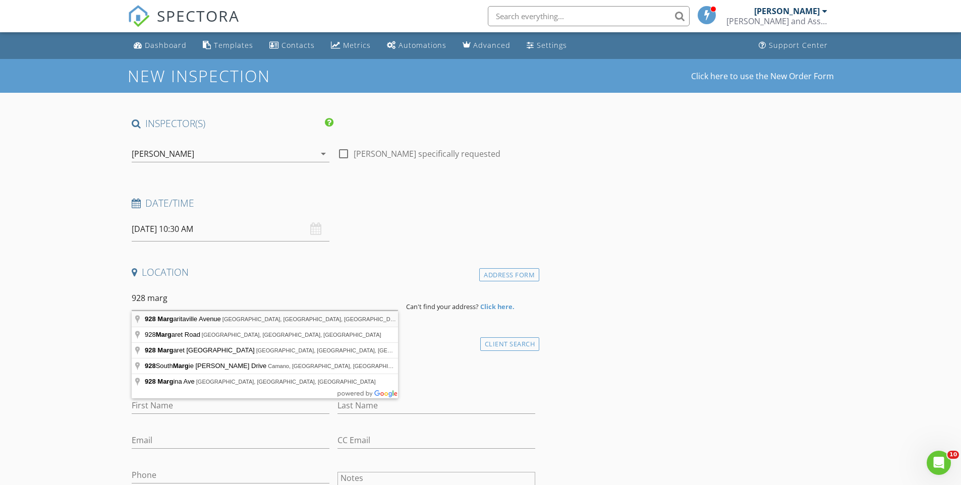
type input "928 Margaritaville Avenue, Daytona Beach, FL, USA"
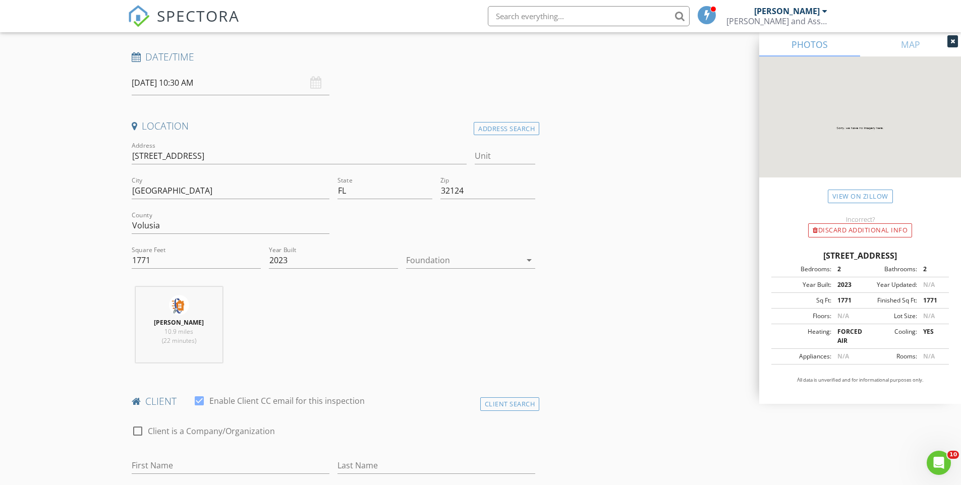
scroll to position [362, 0]
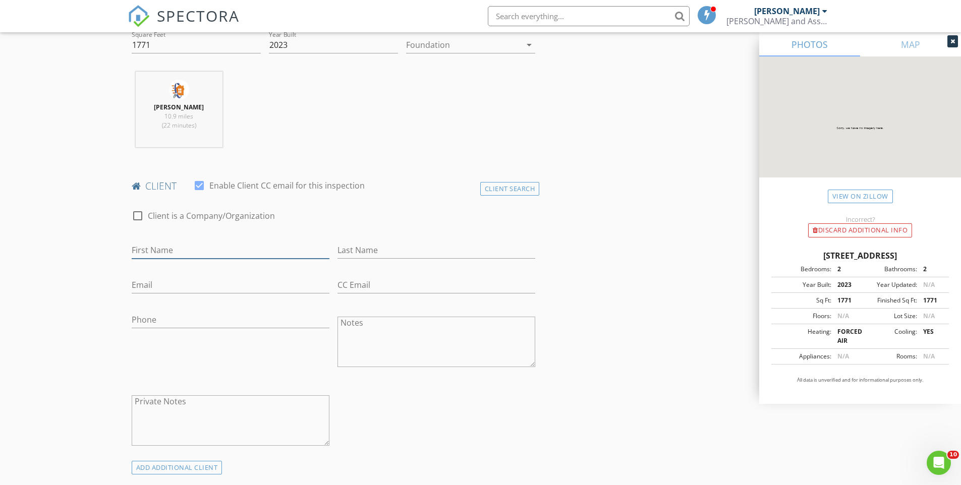
click at [183, 254] on input "First Name" at bounding box center [231, 250] width 198 height 17
type input "Jeff"
type input "Truedson"
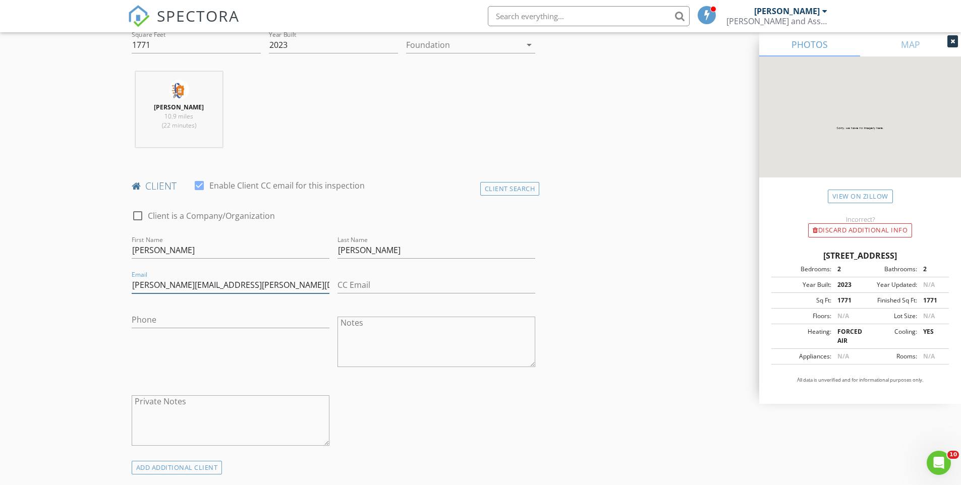
type input "jeff@truedson.com"
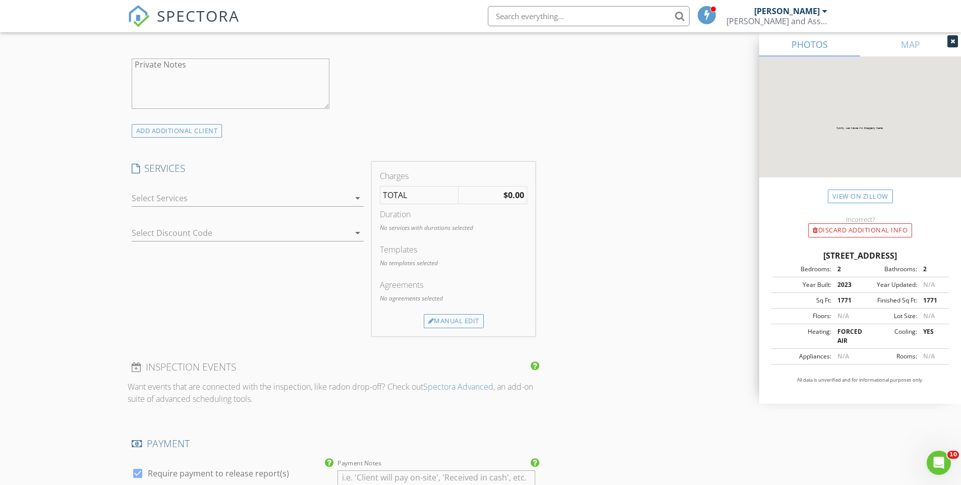
scroll to position [745, 0]
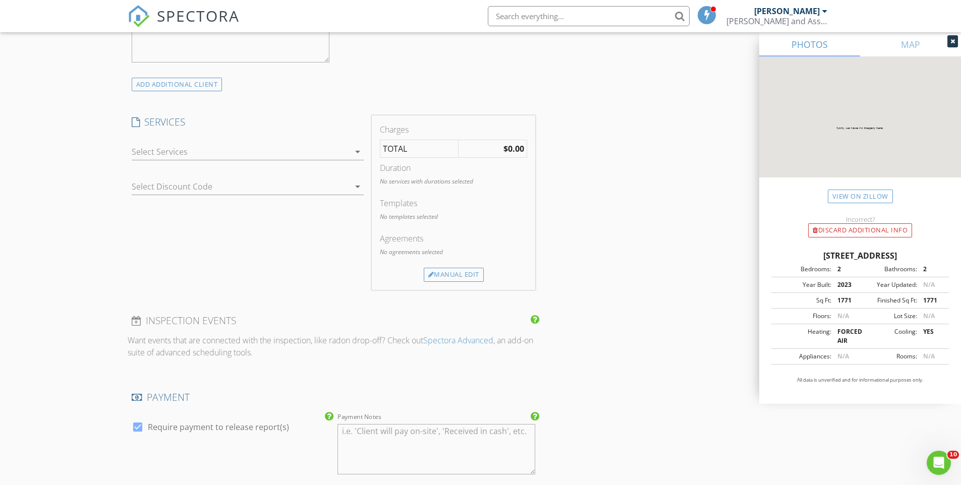
click at [178, 153] on div at bounding box center [241, 152] width 218 height 16
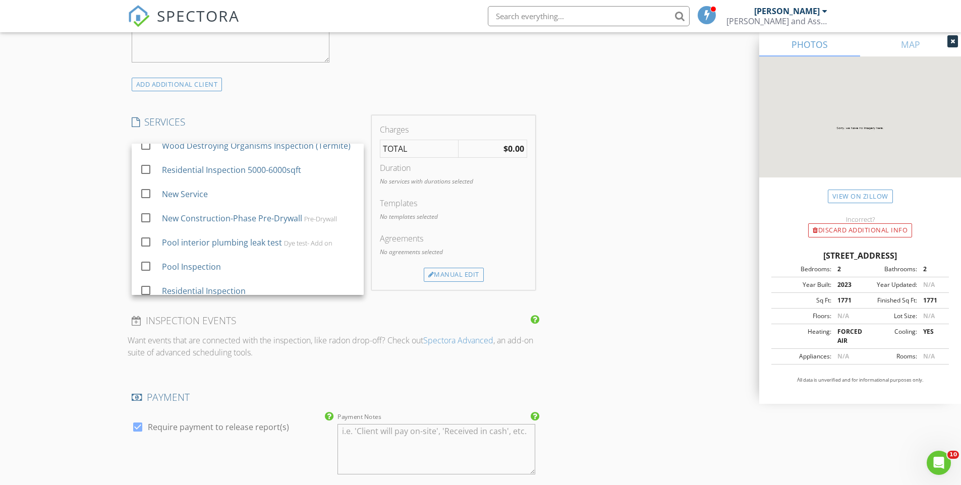
scroll to position [595, 0]
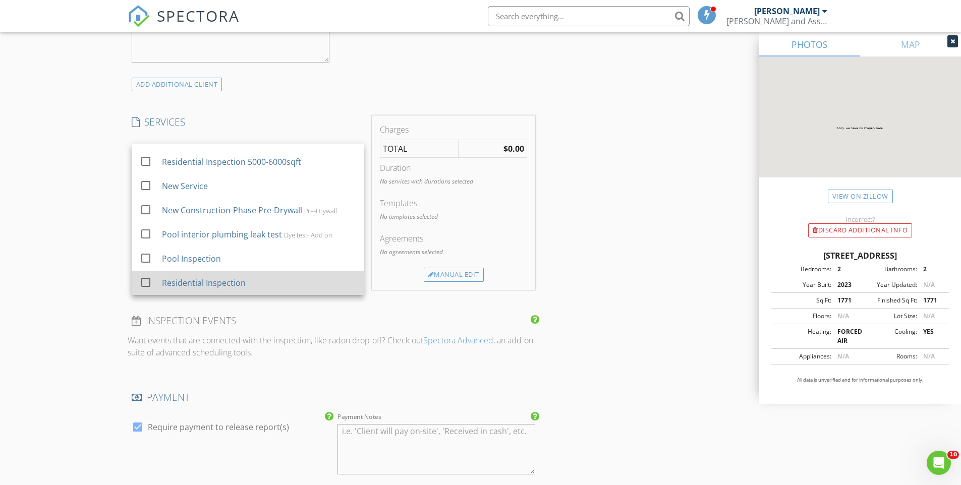
click at [210, 287] on div "Residential Inspection" at bounding box center [203, 283] width 84 height 12
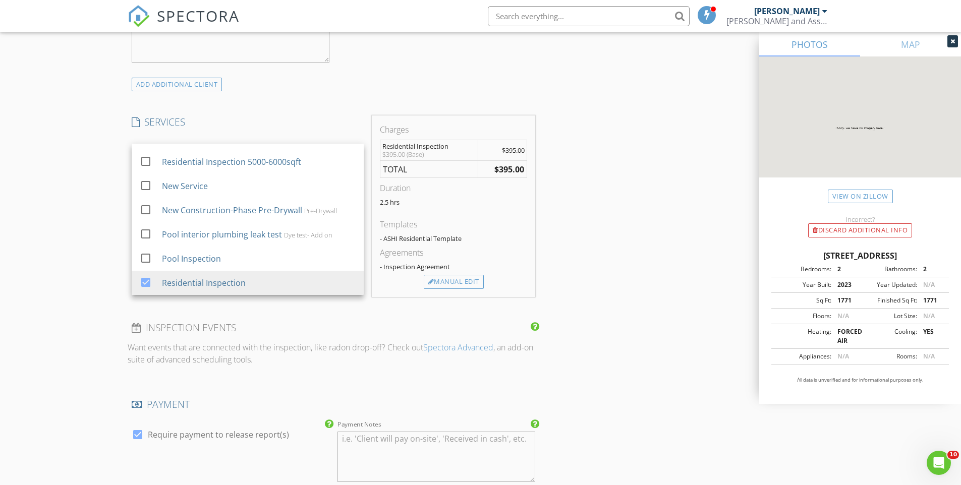
click at [567, 183] on div "INSPECTOR(S) check_box Stephan Steele PRIMARY check_box_outline_blank Matthew P…" at bounding box center [481, 219] width 706 height 1695
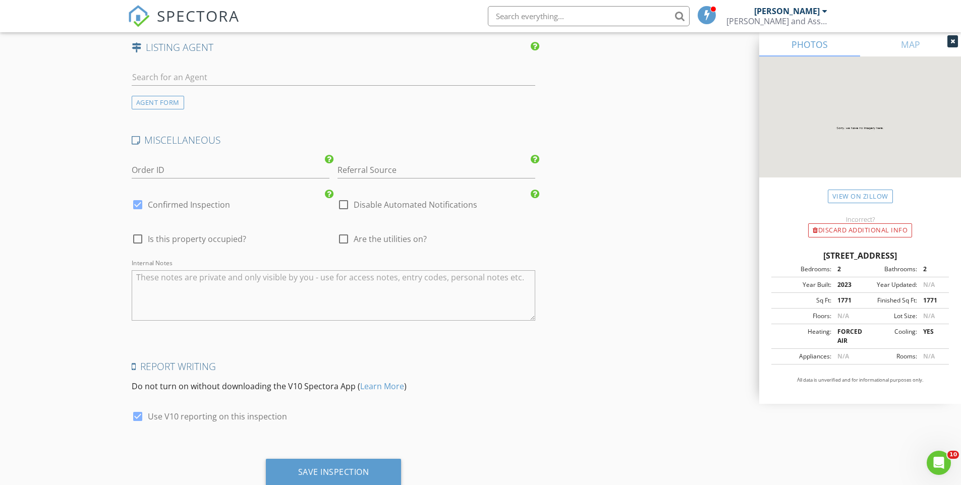
scroll to position [1351, 0]
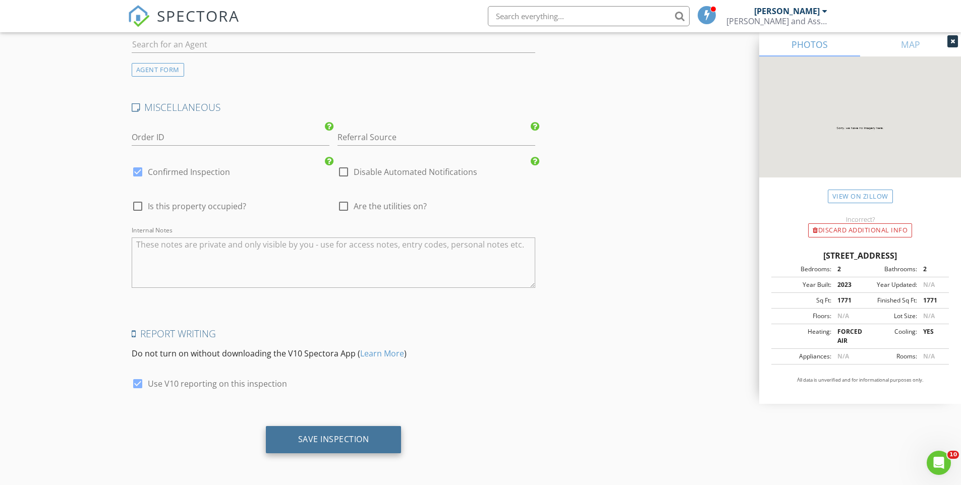
click at [360, 434] on div "Save Inspection" at bounding box center [333, 439] width 71 height 10
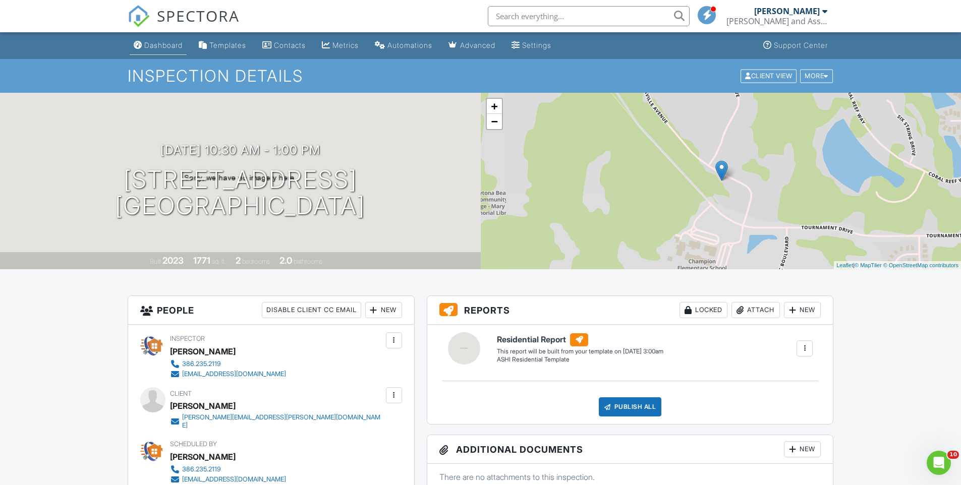
click at [160, 42] on div "Dashboard" at bounding box center [163, 45] width 38 height 9
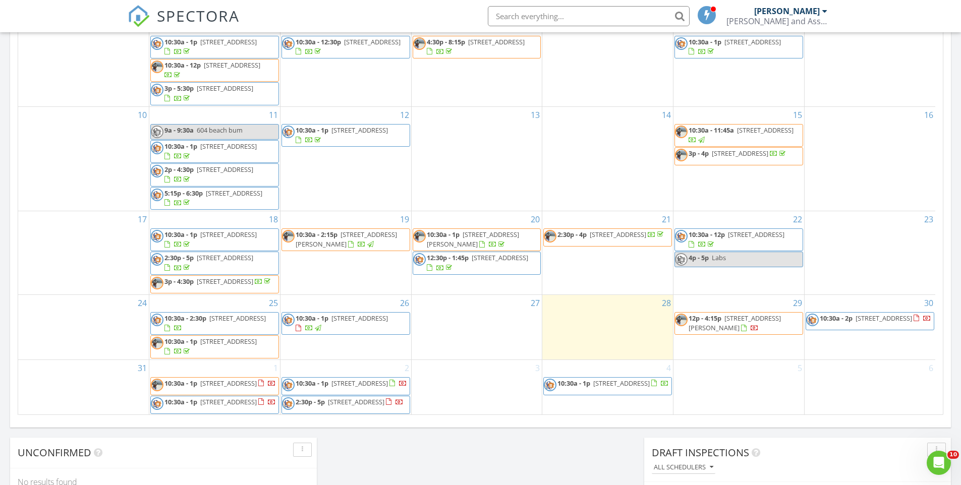
click at [477, 458] on div "[DATE] [PERSON_NAME] No results found New Inspection New Quote Map + − Leaflet …" at bounding box center [480, 80] width 961 height 918
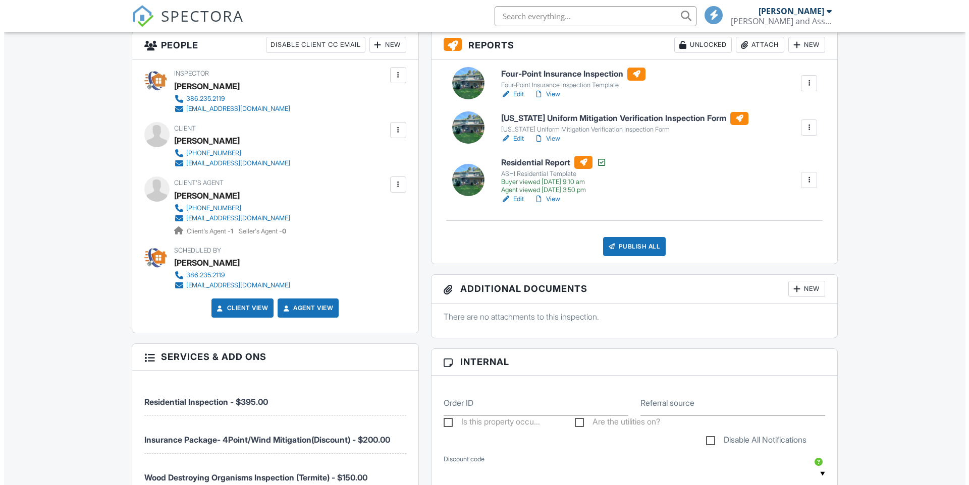
scroll to position [98, 0]
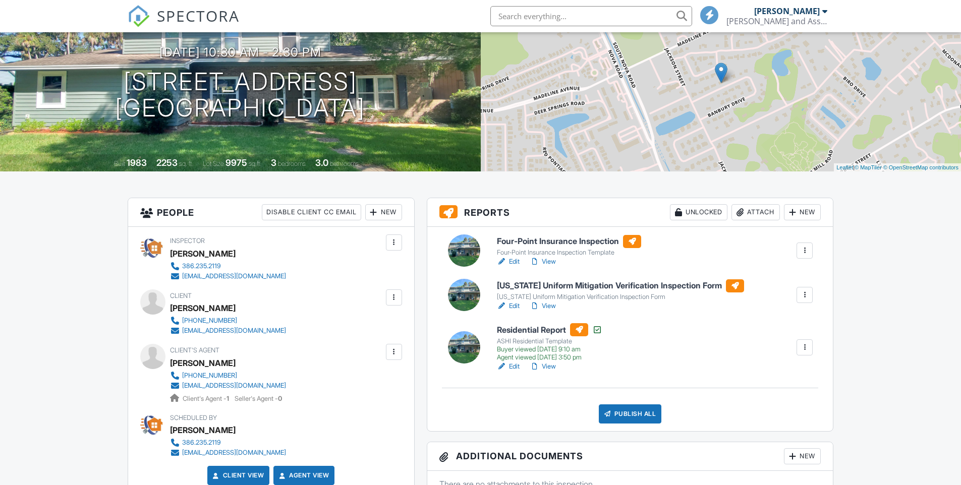
click at [801, 213] on div "New" at bounding box center [802, 212] width 37 height 16
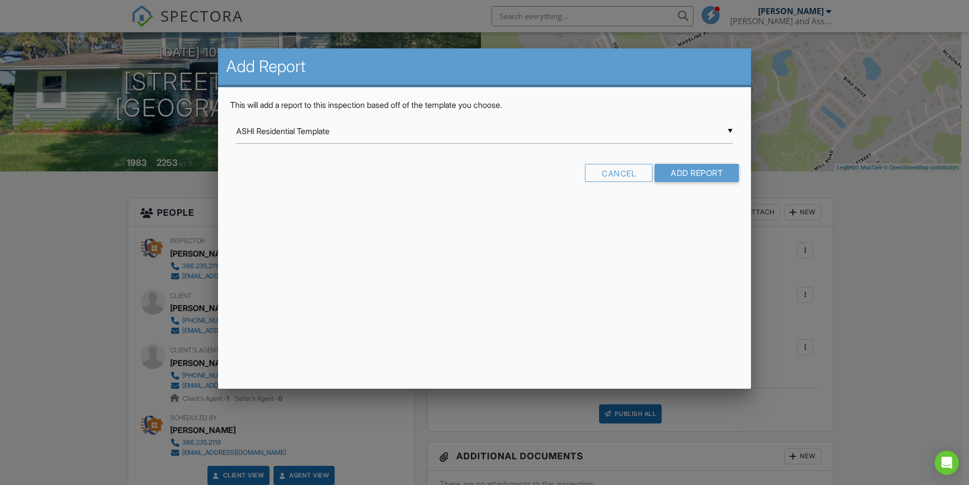
click at [307, 135] on input "ASHI Residential Template" at bounding box center [484, 131] width 496 height 25
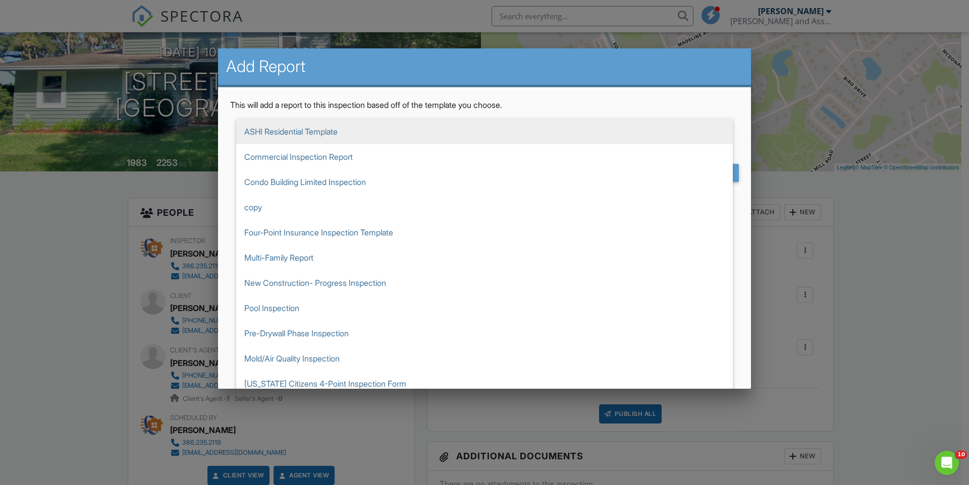
scroll to position [0, 0]
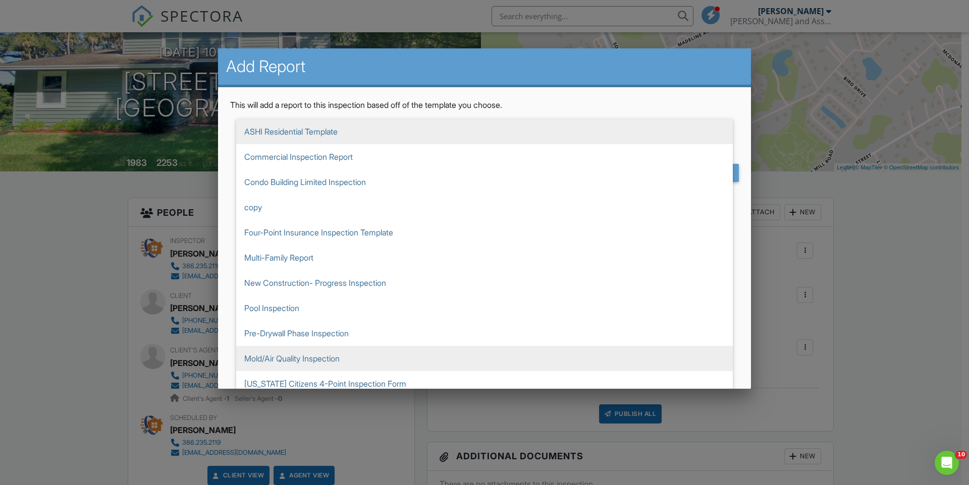
click at [353, 353] on span "Mold/Air Quality Inspection" at bounding box center [484, 358] width 496 height 25
type input "Mold/Air Quality Inspection"
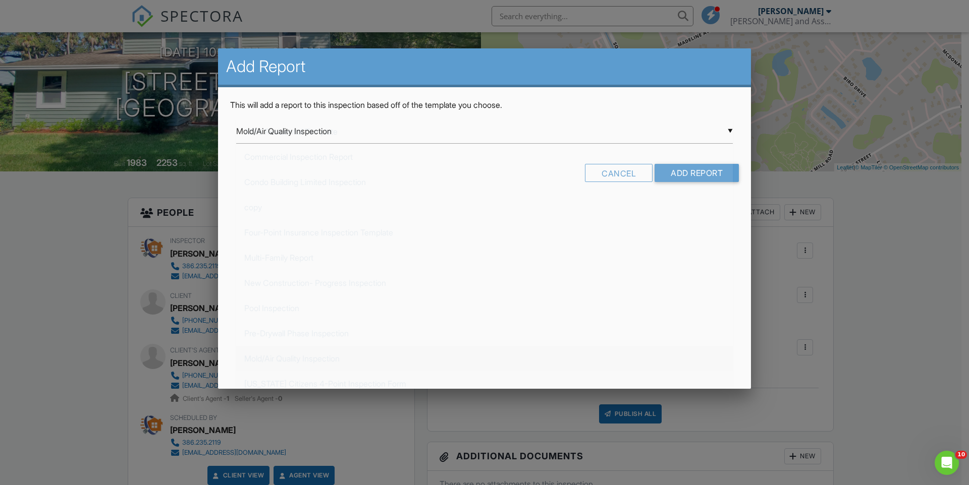
scroll to position [25, 0]
click at [695, 175] on input "Add Report" at bounding box center [696, 173] width 84 height 18
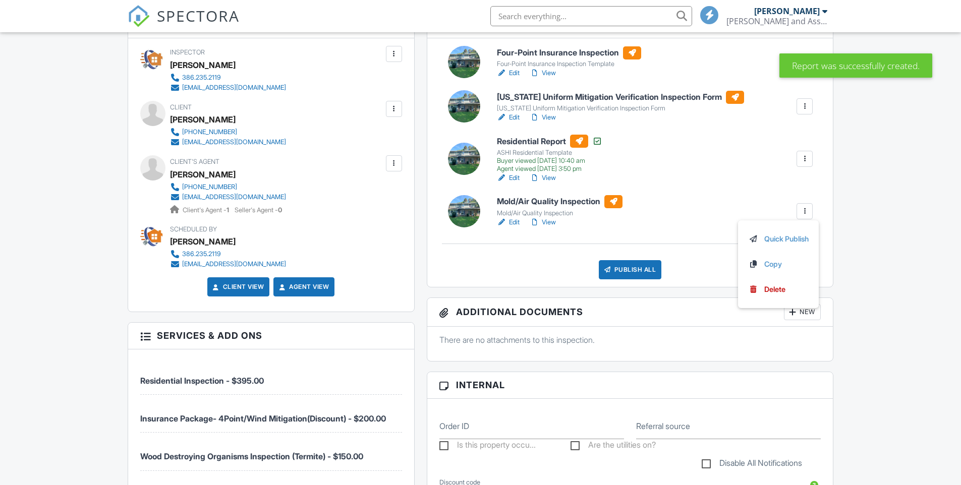
scroll to position [287, 0]
click at [550, 201] on h6 "Mold/Air Quality Inspection" at bounding box center [560, 201] width 126 height 13
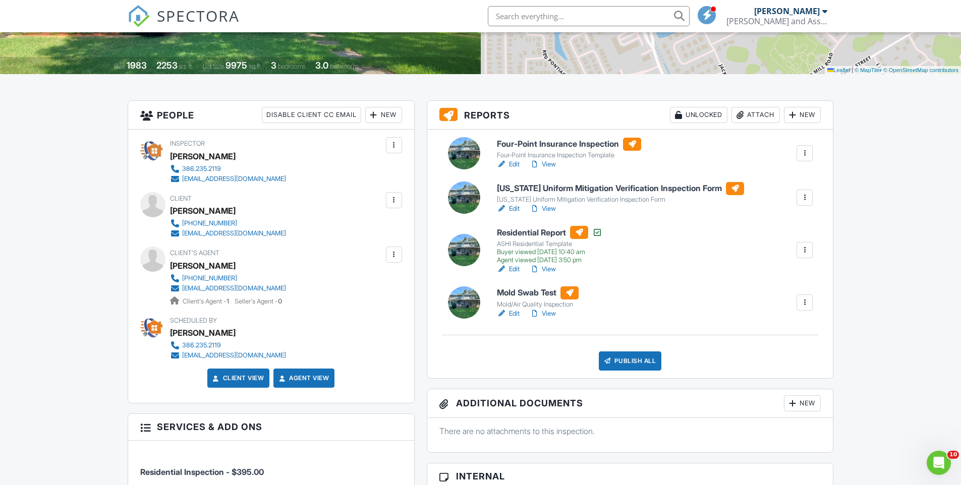
click at [530, 143] on h6 "Four-Point Insurance Inspection" at bounding box center [569, 144] width 144 height 13
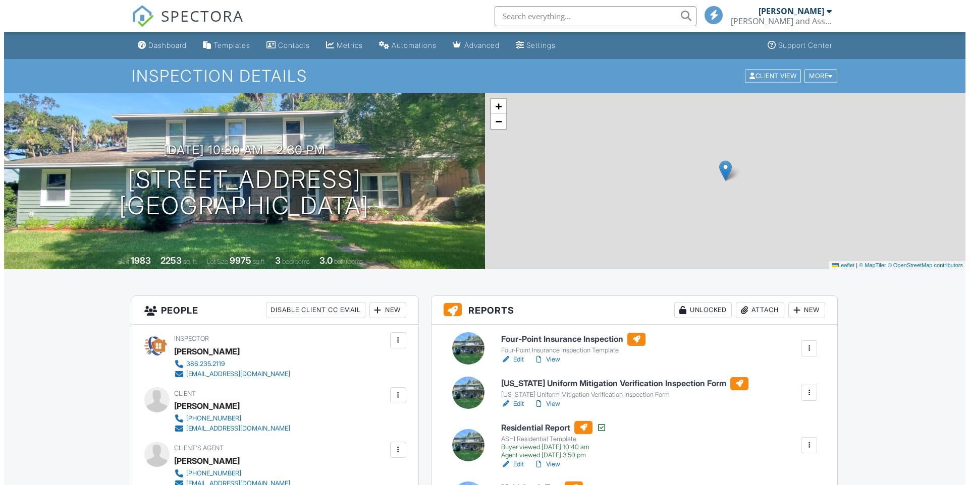
scroll to position [288, 0]
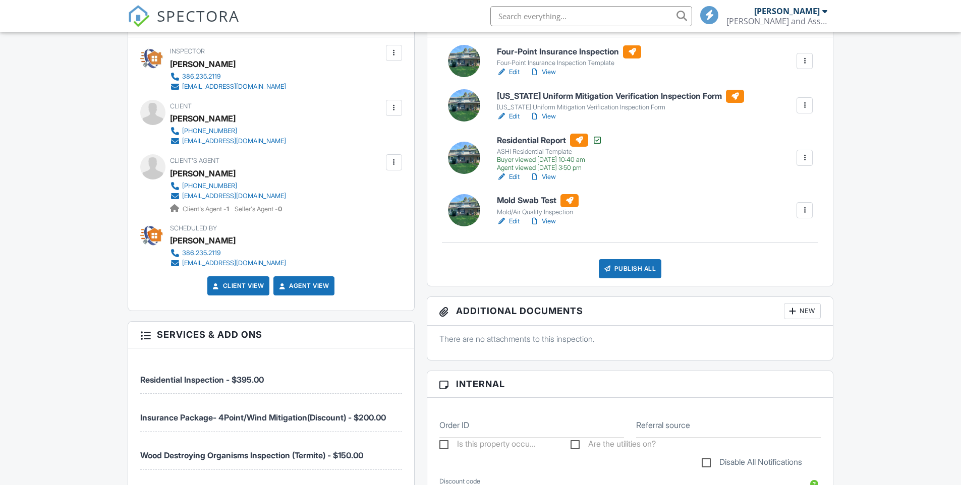
click at [619, 269] on div "Publish All" at bounding box center [630, 268] width 63 height 19
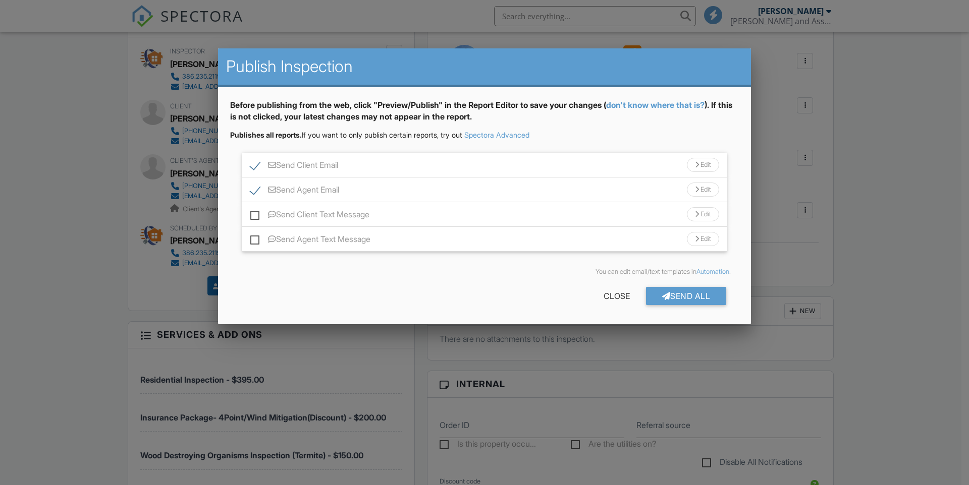
click at [255, 215] on label "Send Client Text Message" at bounding box center [309, 216] width 119 height 13
click at [255, 213] on input "Send Client Text Message" at bounding box center [253, 209] width 7 height 7
checkbox input "true"
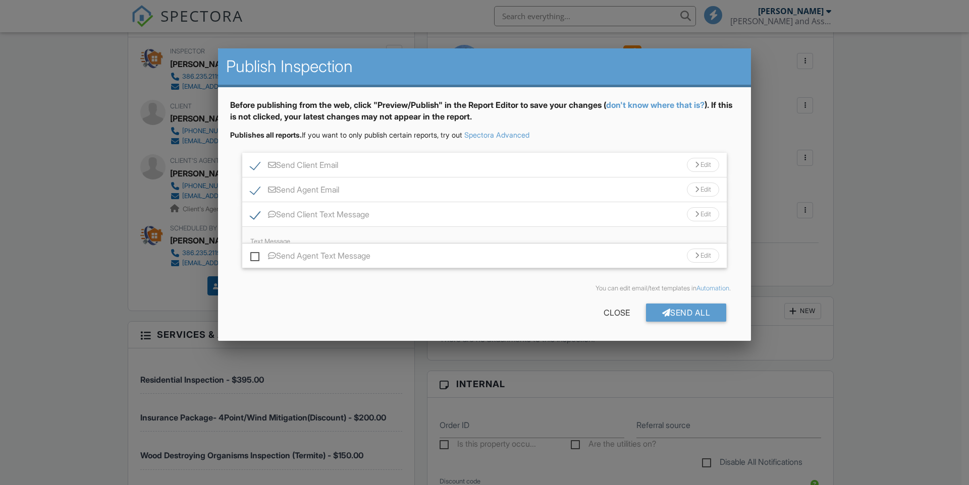
scroll to position [0, 0]
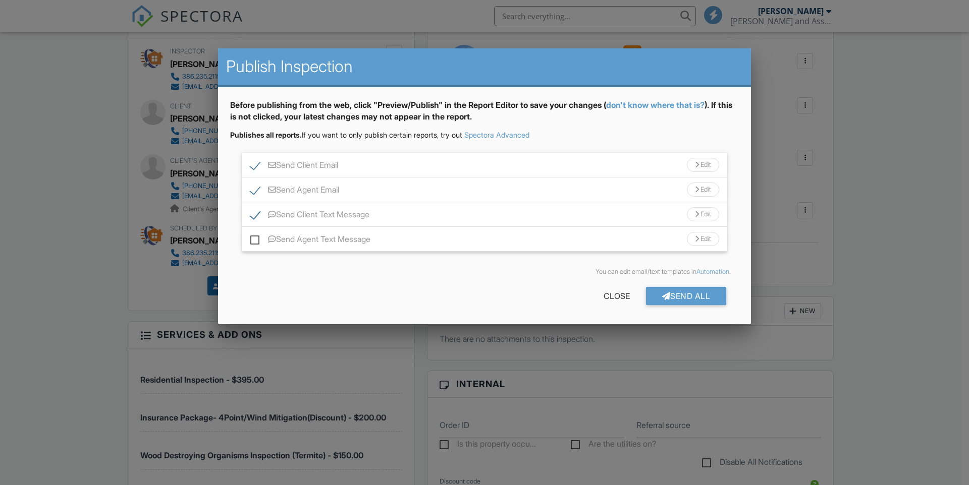
click at [255, 242] on label "Send Agent Text Message" at bounding box center [310, 241] width 120 height 13
click at [255, 238] on input "Send Agent Text Message" at bounding box center [253, 234] width 7 height 7
checkbox input "true"
click at [686, 299] on div "Send All" at bounding box center [686, 296] width 81 height 18
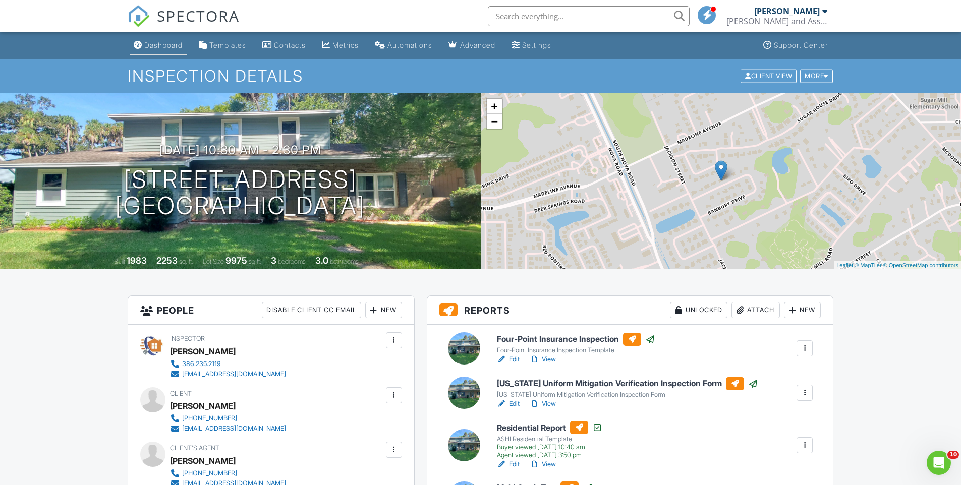
click at [159, 51] on link "Dashboard" at bounding box center [158, 45] width 57 height 19
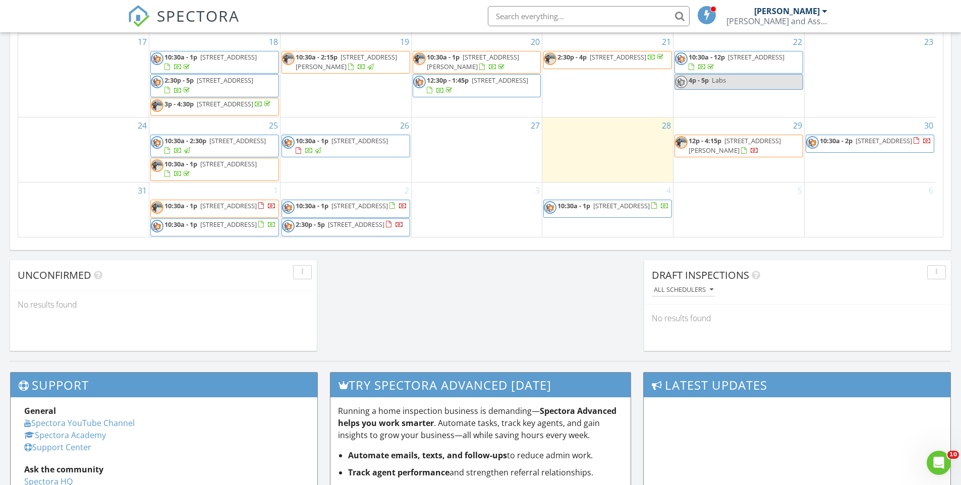
scroll to position [103, 0]
click at [251, 183] on div "1 10:30a - 1p 671 Beach Bum Blvd, Daytona Beach 32124 10:30a - 1p 928 Margarita…" at bounding box center [214, 210] width 131 height 55
click at [217, 144] on link "Inspection" at bounding box center [214, 141] width 52 height 16
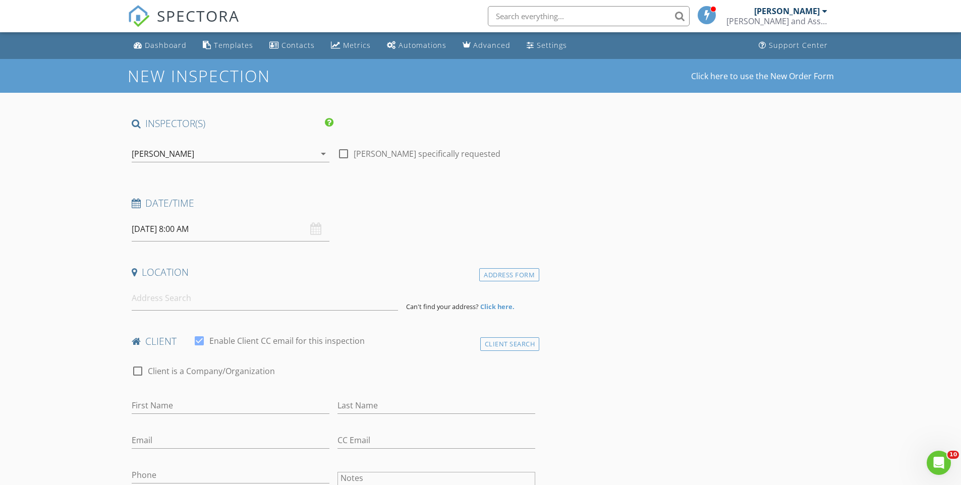
click at [257, 155] on div "[PERSON_NAME]" at bounding box center [224, 154] width 184 height 16
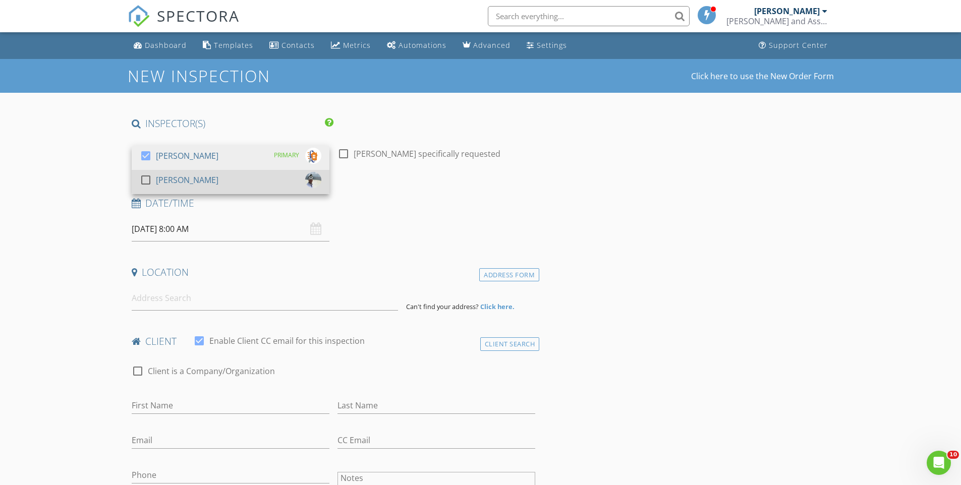
click at [245, 179] on div "check_box_outline_blank [PERSON_NAME]" at bounding box center [231, 182] width 182 height 20
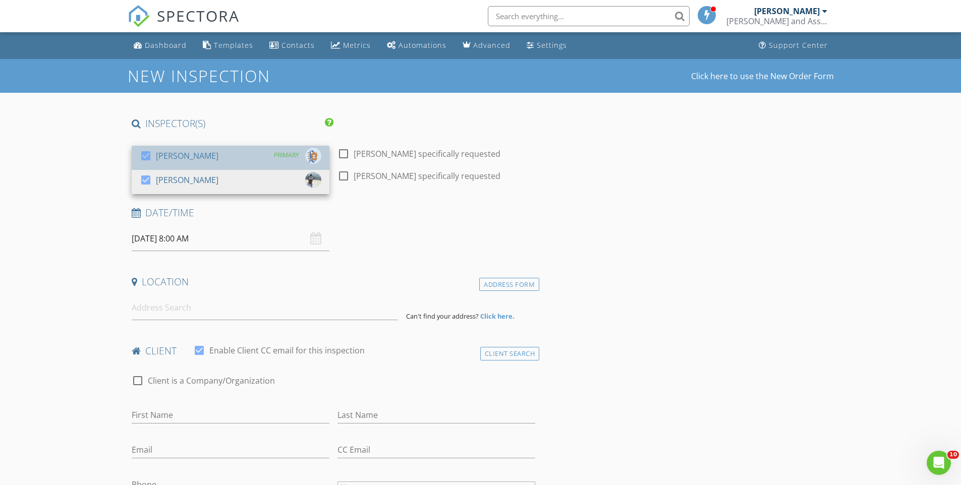
click at [234, 152] on div "check_box [PERSON_NAME] PRIMARY" at bounding box center [231, 158] width 182 height 20
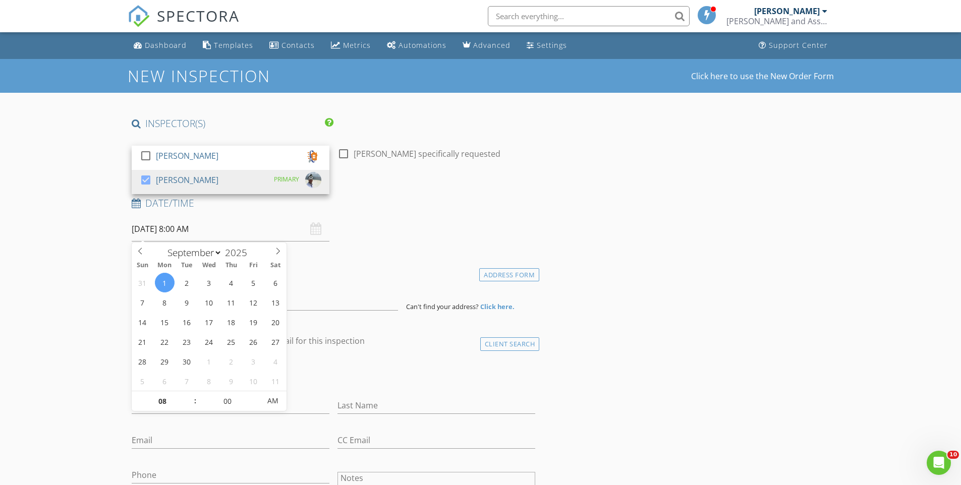
click at [188, 220] on input "09/01/2025 8:00 AM" at bounding box center [231, 229] width 198 height 25
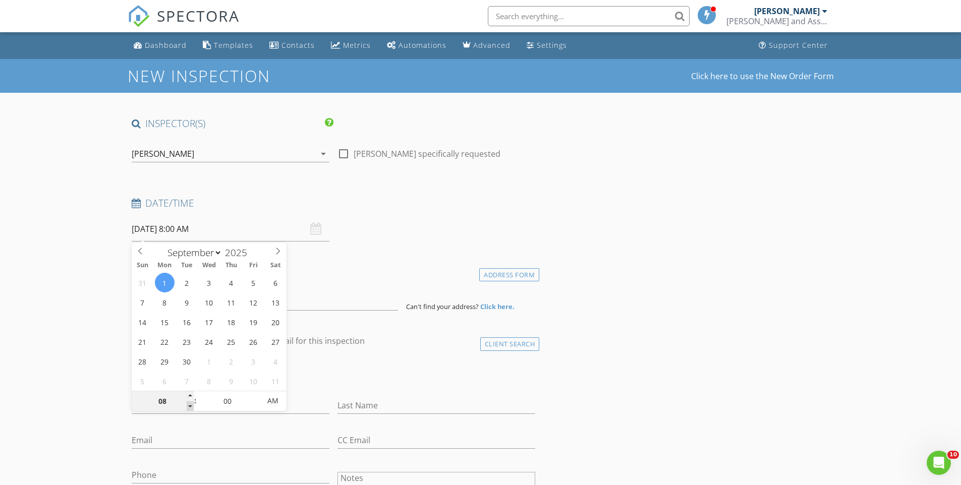
type input "07"
type input "09/01/2025 7:00 AM"
click at [189, 407] on span at bounding box center [190, 407] width 7 height 10
type input "06"
type input "09/01/2025 6:00 AM"
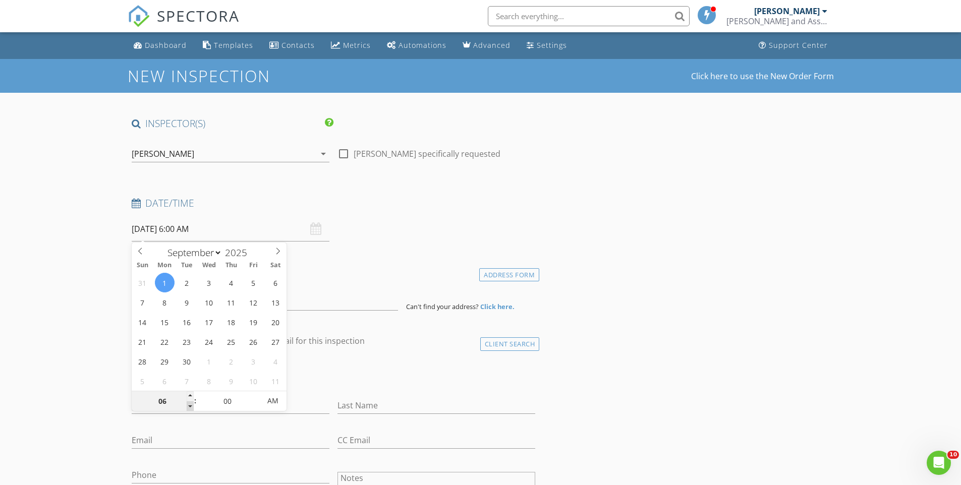
click at [189, 407] on span at bounding box center [190, 407] width 7 height 10
type input "05"
type input "09/01/2025 5:00 AM"
click at [189, 407] on span at bounding box center [190, 407] width 7 height 10
type input "04"
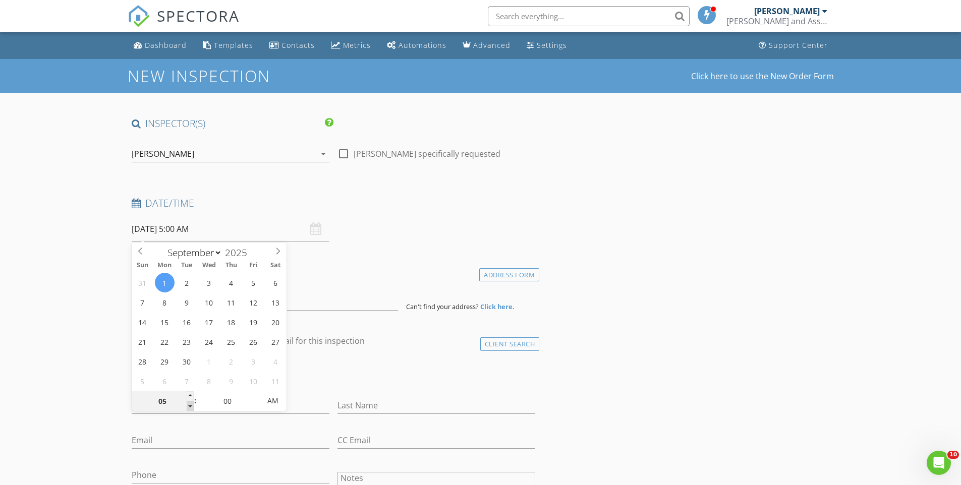
type input "09/01/2025 4:00 AM"
click at [189, 407] on span at bounding box center [190, 407] width 7 height 10
type input "03"
click at [189, 407] on span at bounding box center [190, 407] width 7 height 10
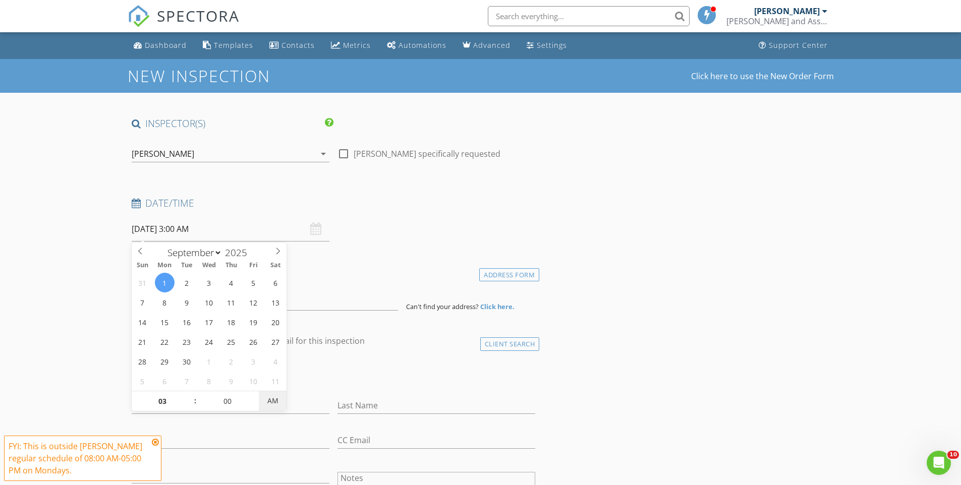
type input "09/01/2025 3:00 PM"
click at [277, 403] on span "AM" at bounding box center [273, 401] width 28 height 20
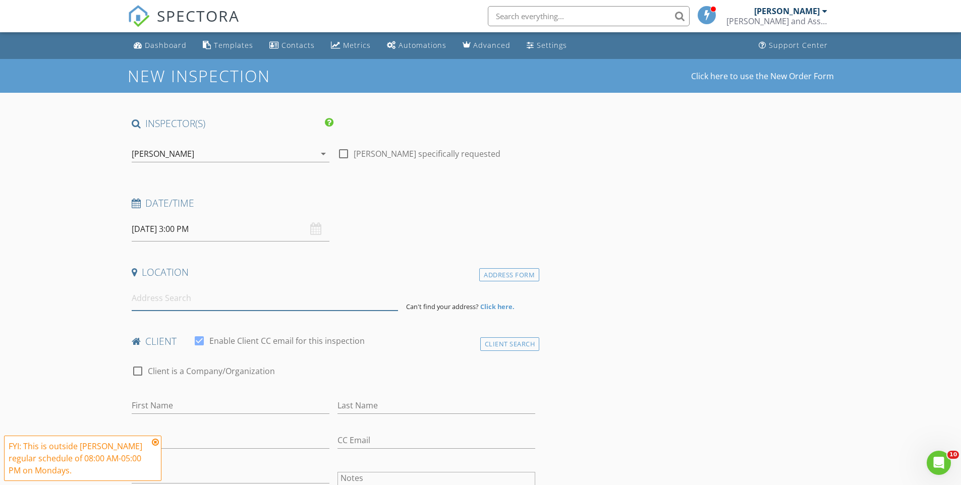
click at [138, 303] on input at bounding box center [265, 298] width 266 height 25
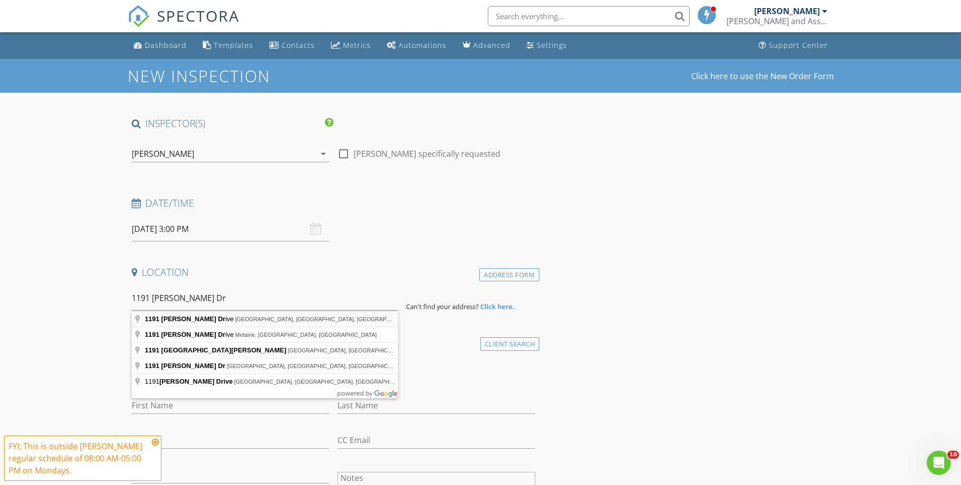
type input "1191 David Drive, Daytona Beach, FL, USA"
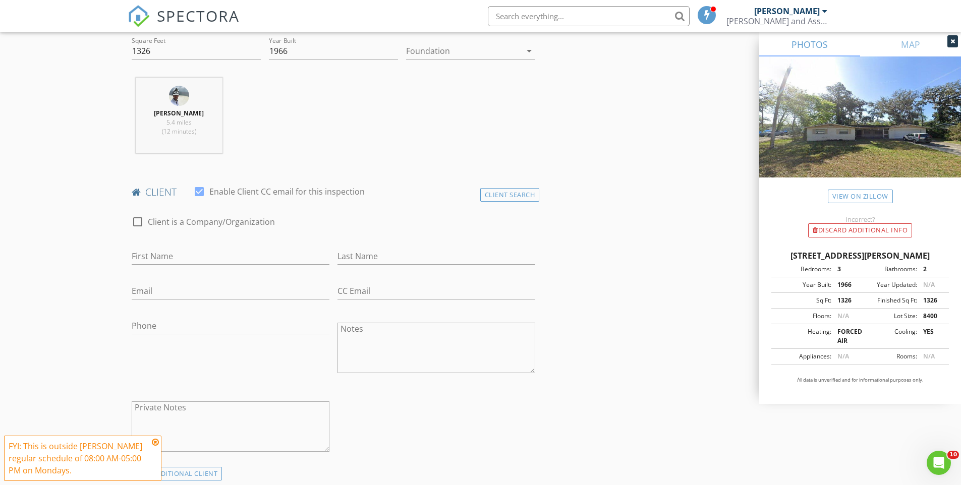
scroll to position [356, 0]
click at [191, 259] on input "First Name" at bounding box center [231, 256] width 198 height 17
type input "Larissa"
click at [419, 259] on input "Mavronas" at bounding box center [436, 256] width 198 height 17
type input "Mavronas-kovacs"
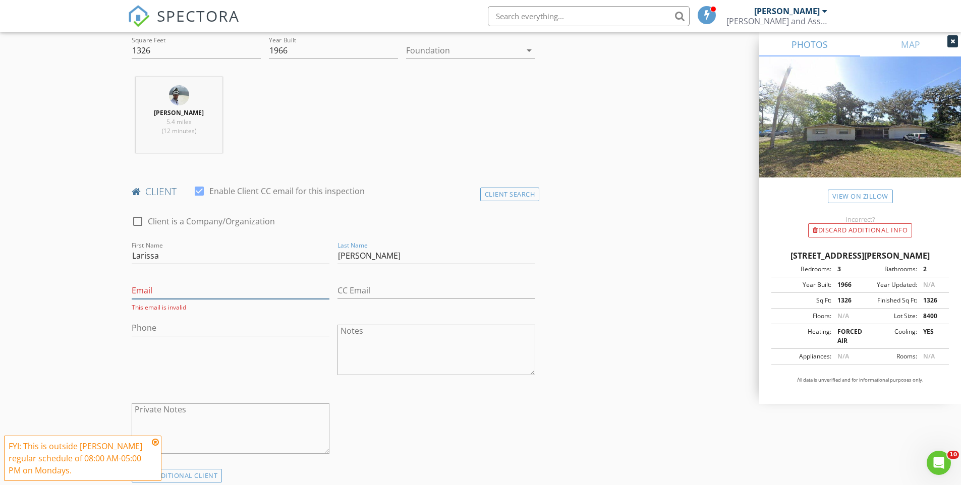
click at [213, 297] on input "Email" at bounding box center [231, 290] width 198 height 17
type input "larissamavronas@gmail.com"
type input "386-868-6013"
click at [289, 360] on div "Phone 386-868-6013" at bounding box center [231, 348] width 206 height 79
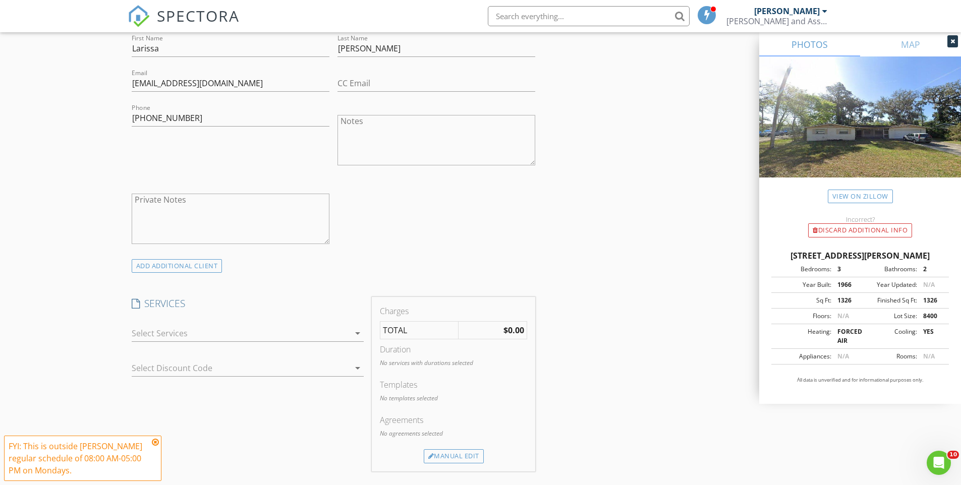
scroll to position [603, 0]
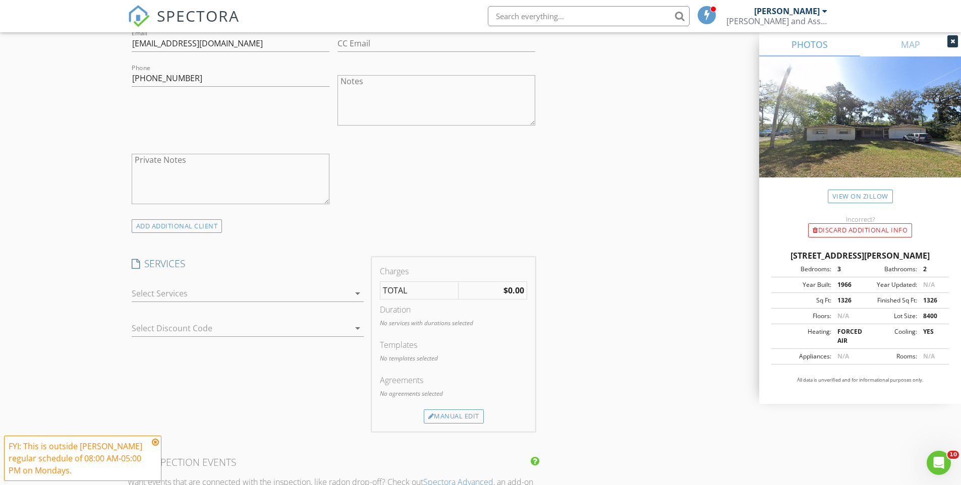
click at [233, 294] on div at bounding box center [241, 294] width 218 height 16
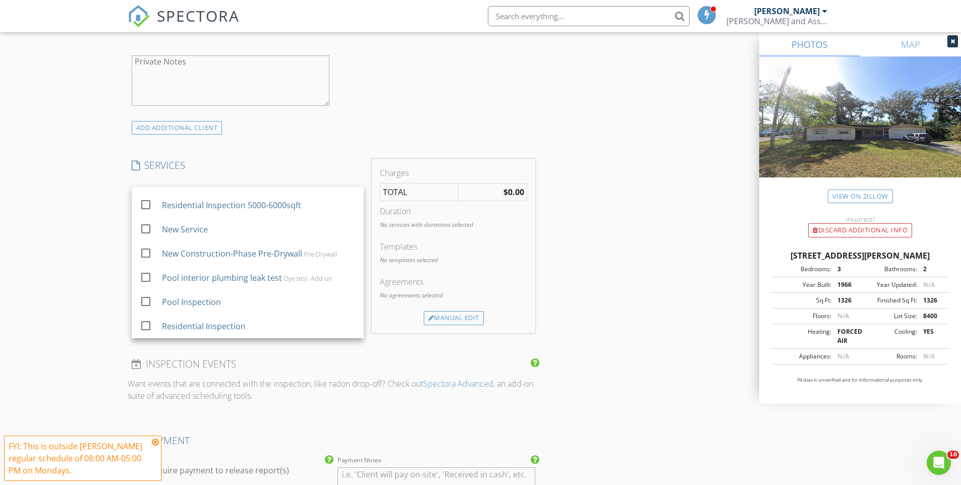
scroll to position [704, 0]
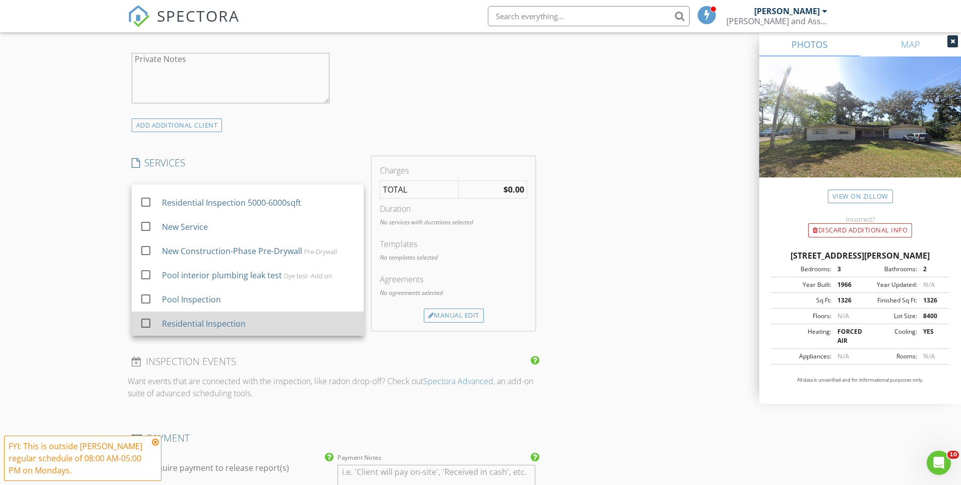
click at [240, 329] on div "Residential Inspection" at bounding box center [203, 324] width 84 height 12
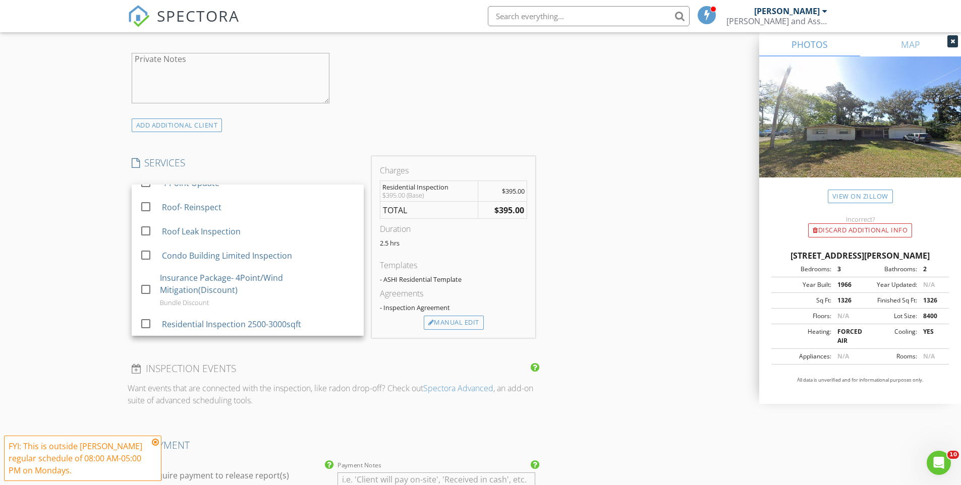
scroll to position [192, 0]
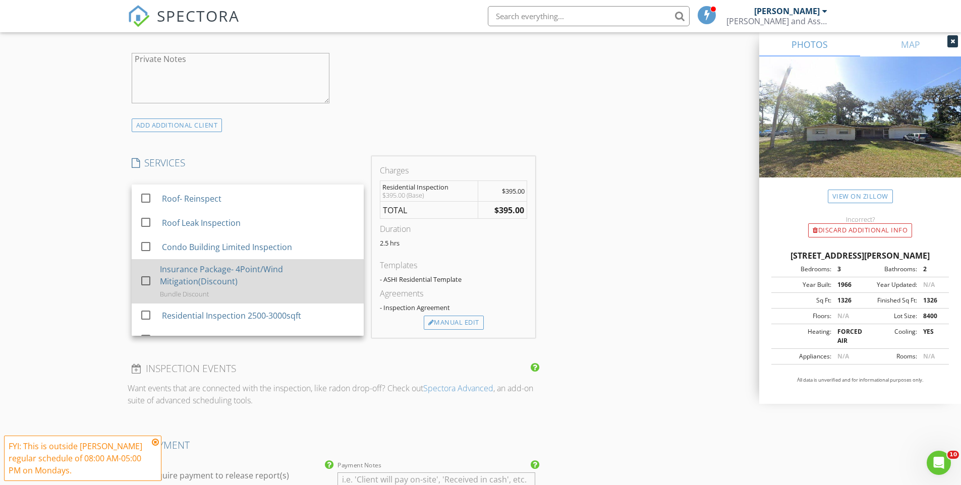
click at [256, 277] on div "Insurance Package- 4Point/Wind Mitigation(Discount)" at bounding box center [258, 275] width 196 height 24
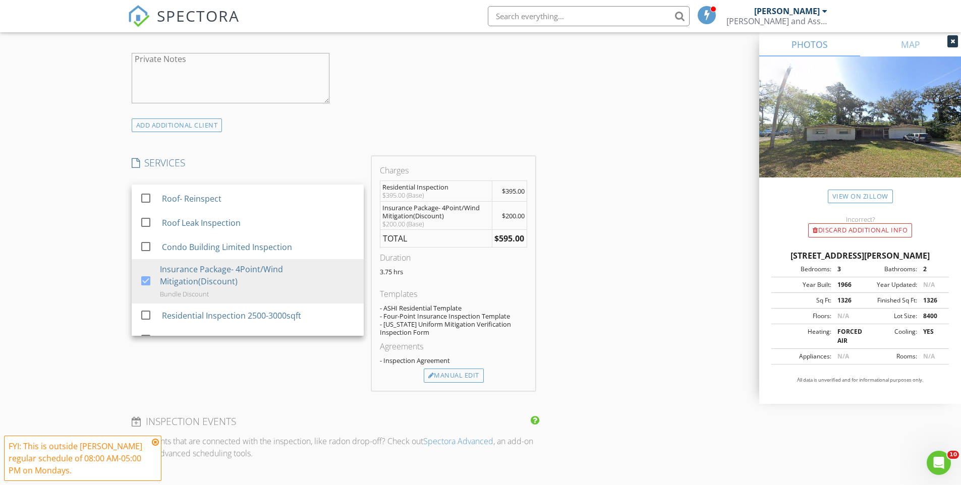
click at [584, 274] on div "INSPECTOR(S) check_box_outline_blank Stephan Steele check_box Matthew Purdy PRI…" at bounding box center [481, 287] width 706 height 1748
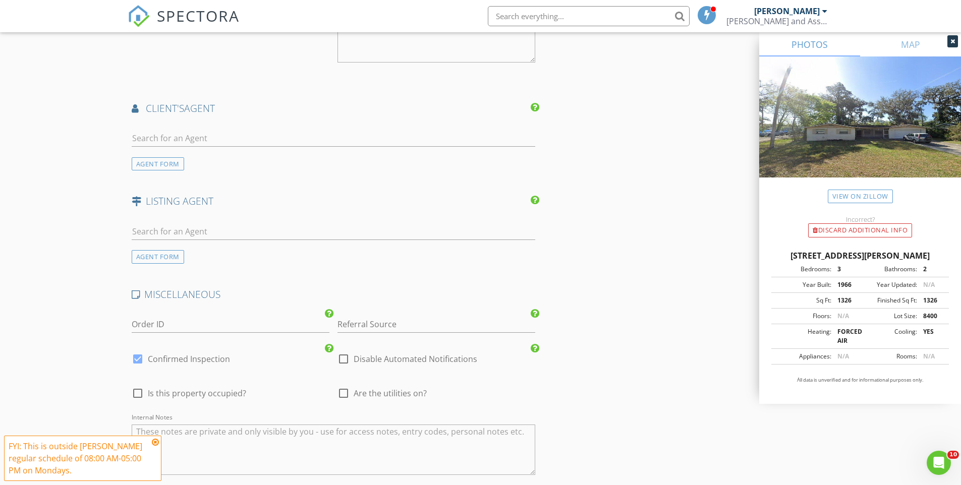
scroll to position [1404, 0]
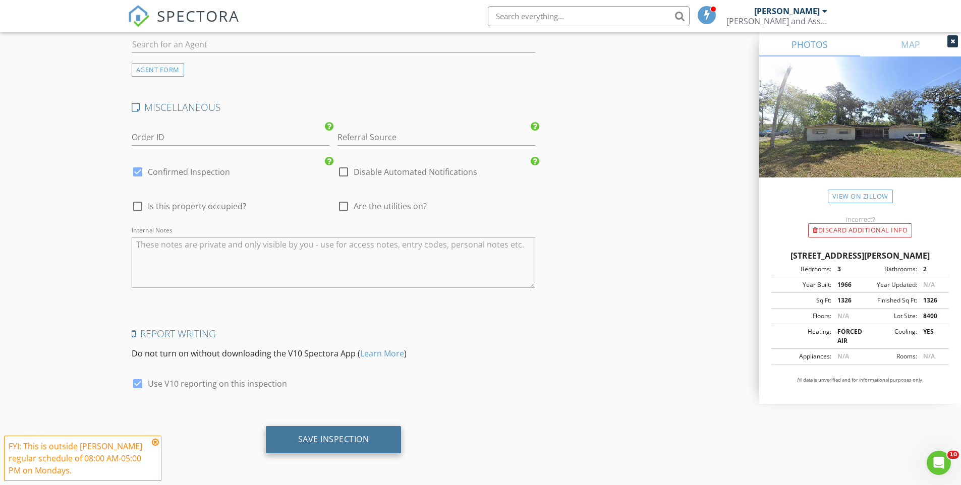
click at [358, 444] on div "Save Inspection" at bounding box center [333, 439] width 71 height 10
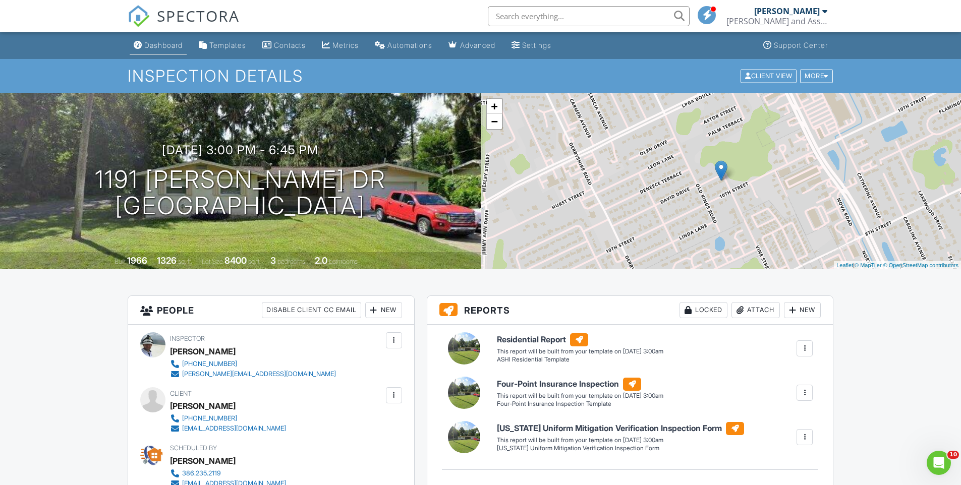
click at [159, 47] on div "Dashboard" at bounding box center [163, 45] width 38 height 9
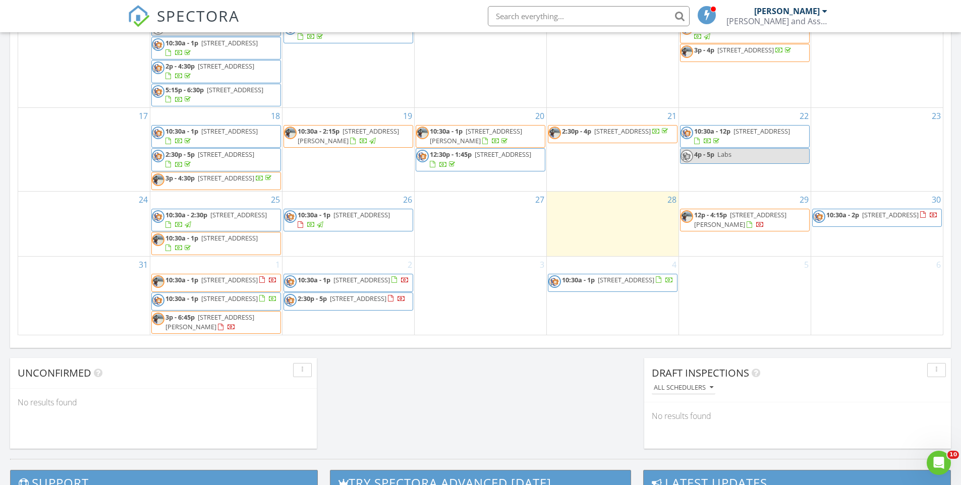
scroll to position [593, 0]
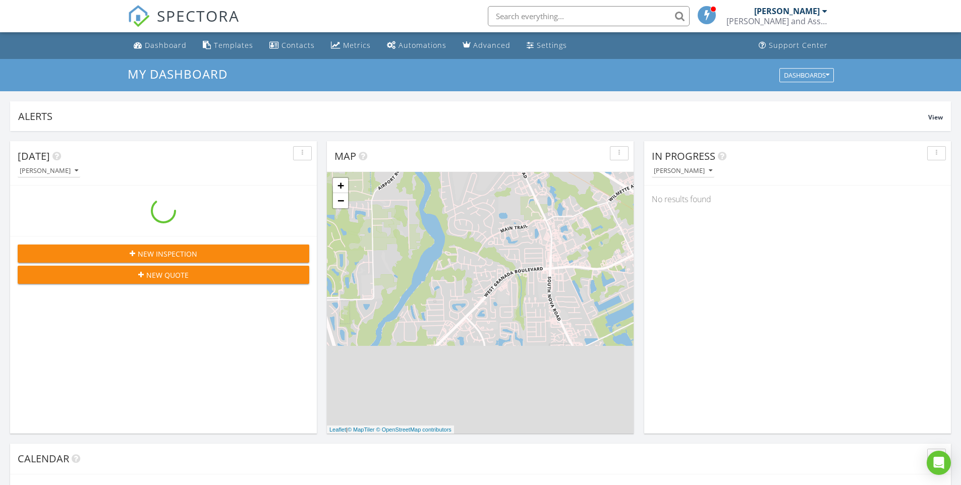
scroll to position [934, 977]
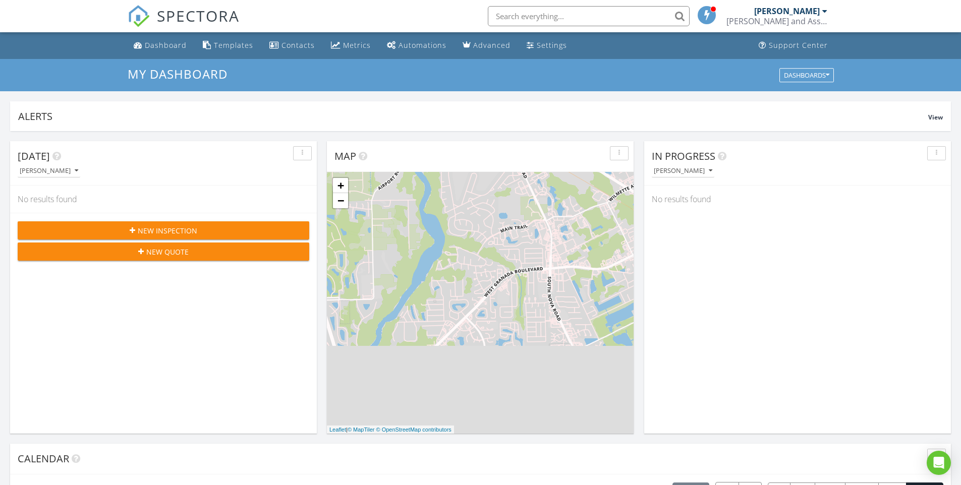
click at [655, 448] on div "Calendar" at bounding box center [480, 459] width 941 height 31
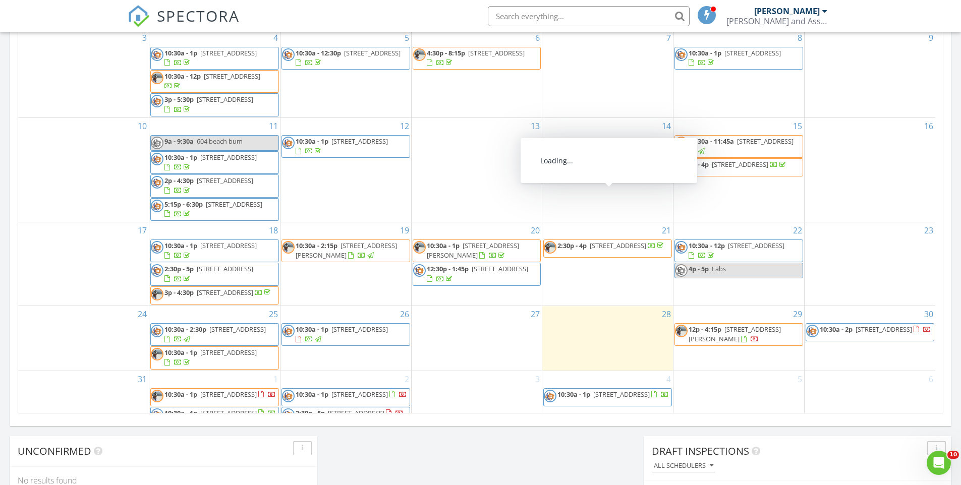
scroll to position [127, 0]
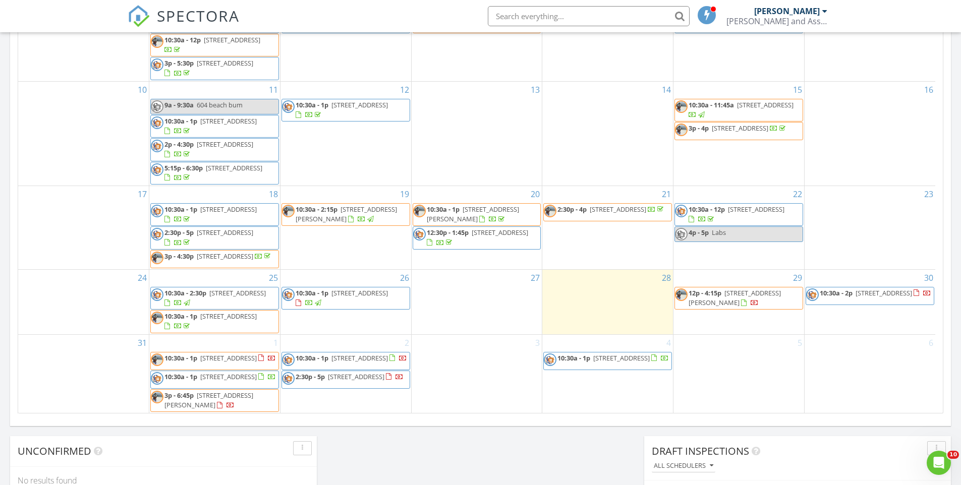
click at [573, 453] on div "Today Stephan Steele No results found New Inspection New Quote Map + − Leaflet …" at bounding box center [480, 78] width 961 height 918
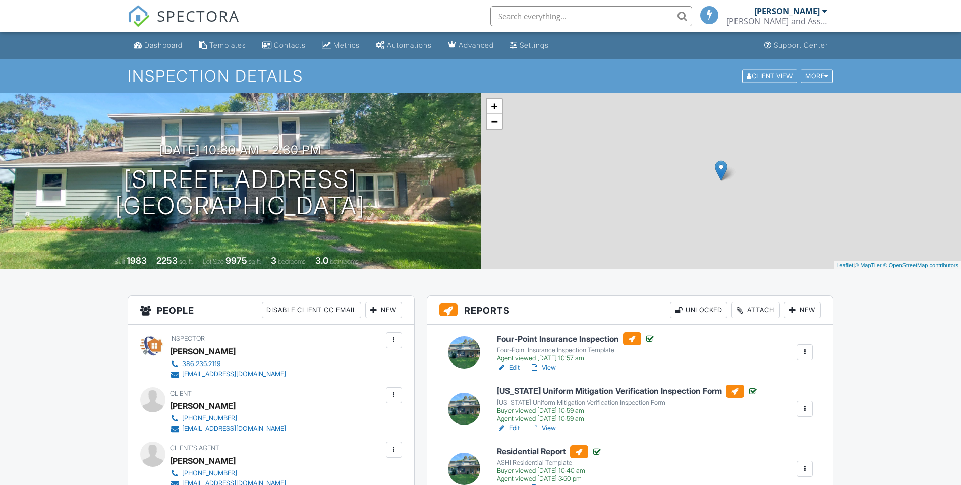
click at [571, 332] on h6 "Four-Point Insurance Inspection" at bounding box center [576, 338] width 158 height 13
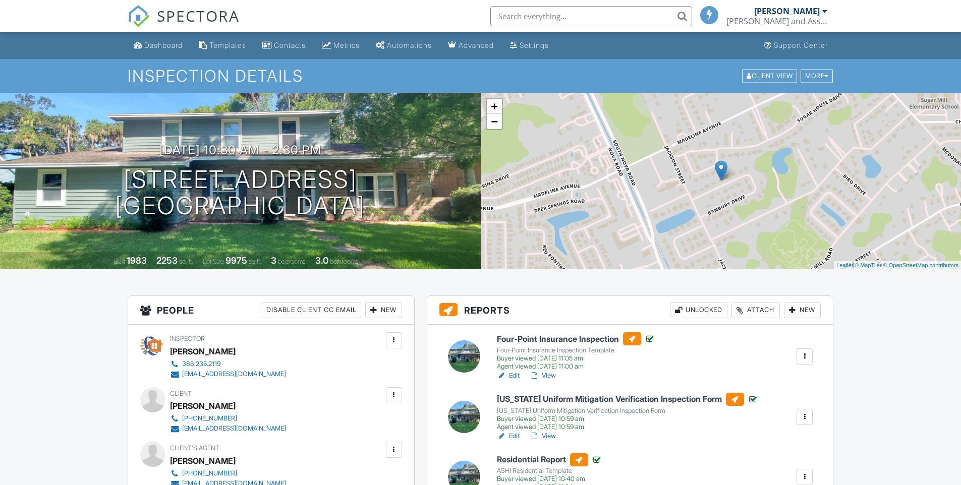
scroll to position [223, 0]
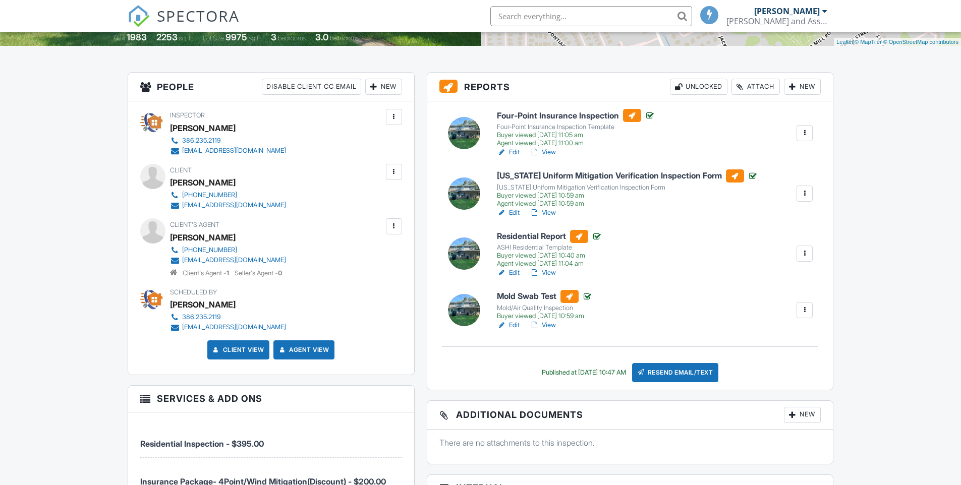
click at [552, 237] on h6 "Residential Report" at bounding box center [549, 236] width 105 height 13
